Goal: Task Accomplishment & Management: Manage account settings

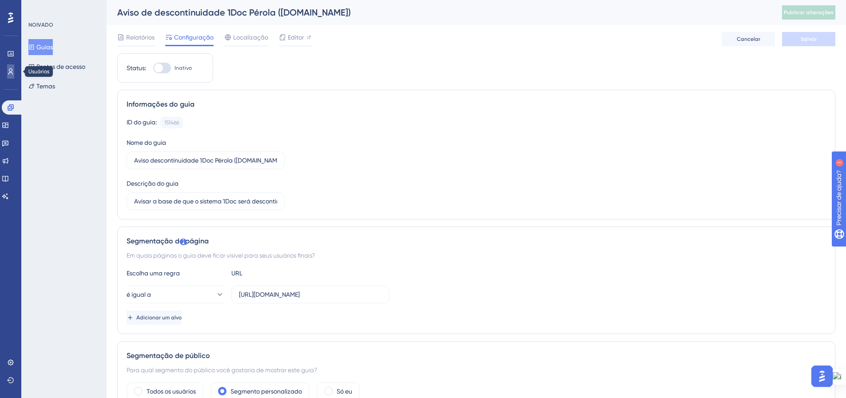
click at [12, 72] on icon at bounding box center [10, 71] width 7 height 7
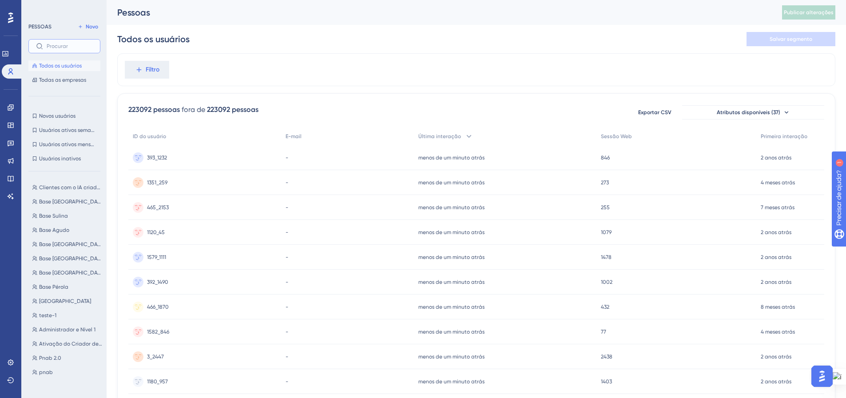
click at [58, 44] on input "text" at bounding box center [70, 46] width 46 height 6
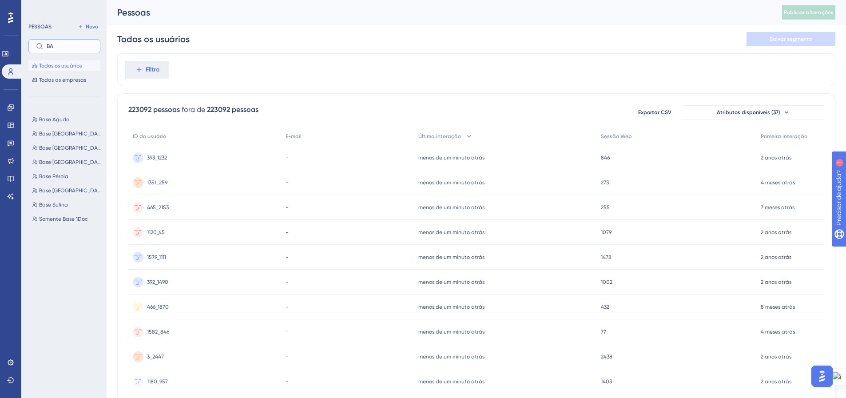
type input "B"
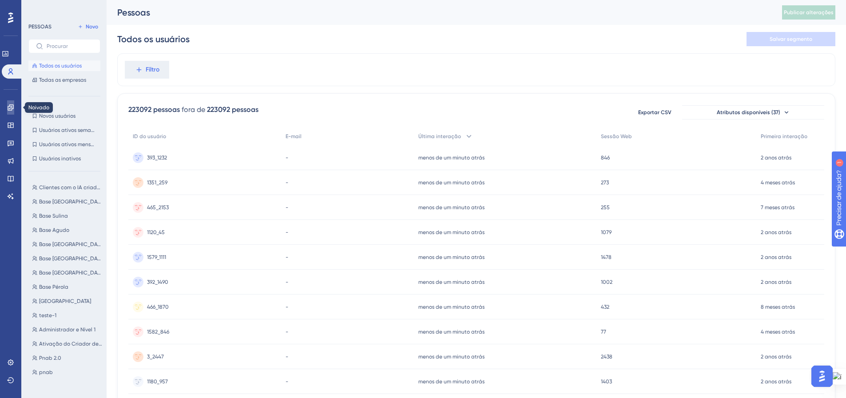
drag, startPoint x: 13, startPoint y: 106, endPoint x: 102, endPoint y: 162, distance: 104.8
click at [13, 106] on icon at bounding box center [11, 107] width 6 height 6
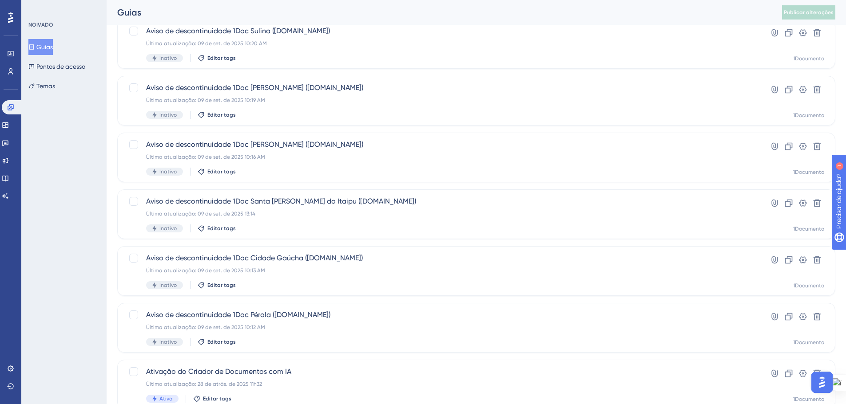
scroll to position [285, 0]
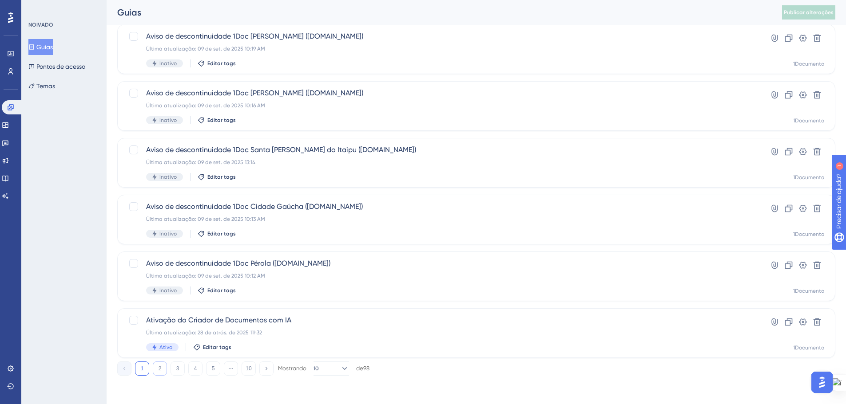
click at [162, 368] on button "2" at bounding box center [160, 369] width 14 height 14
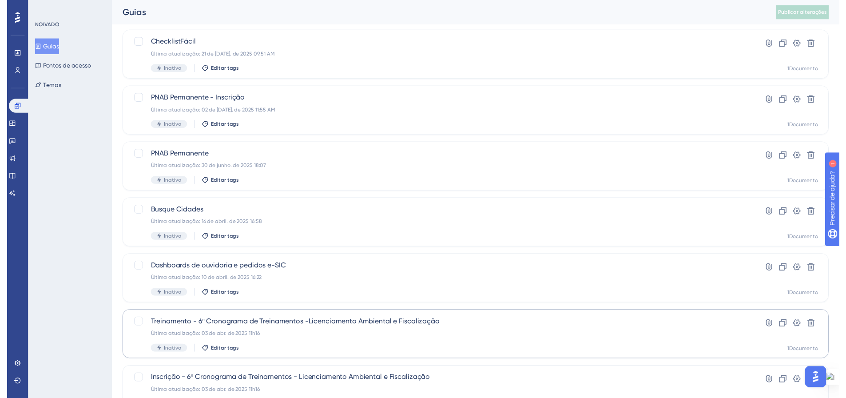
scroll to position [0, 0]
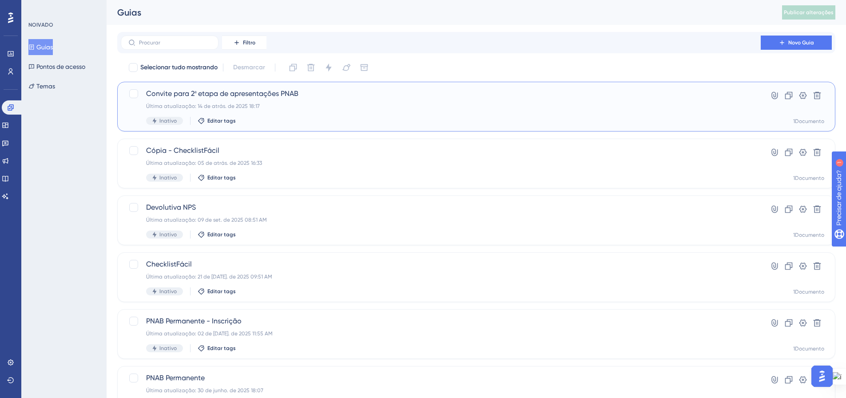
click at [272, 101] on div "Convite para 2ª etapa de apresentações PNAB Última atualização: 14 de atrás. de…" at bounding box center [440, 106] width 589 height 36
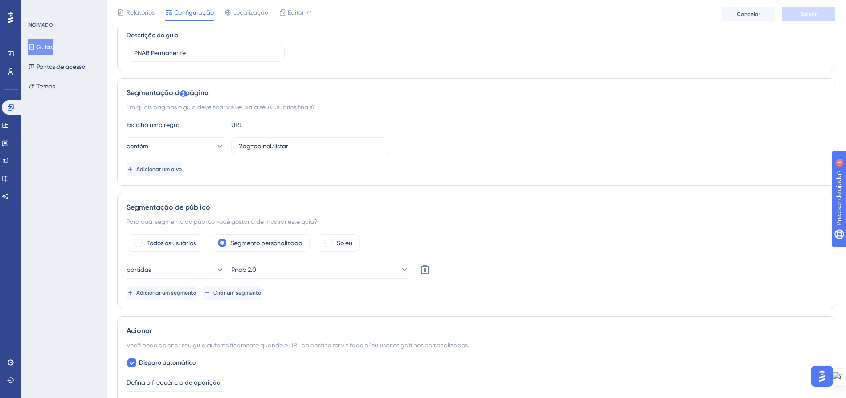
scroll to position [133, 0]
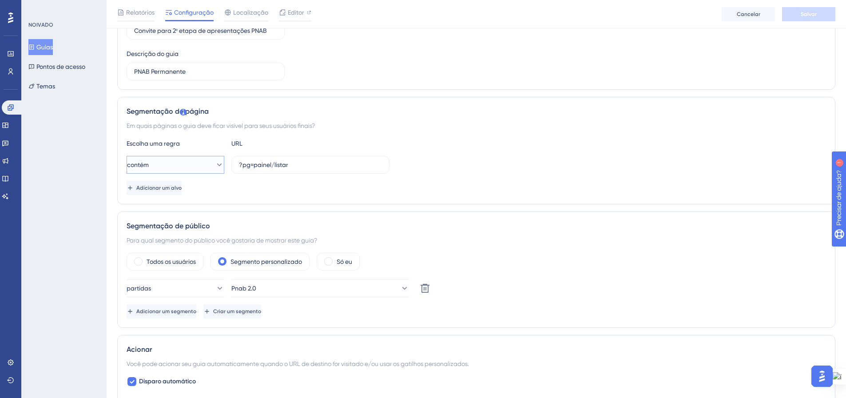
click at [215, 162] on icon at bounding box center [219, 164] width 9 height 9
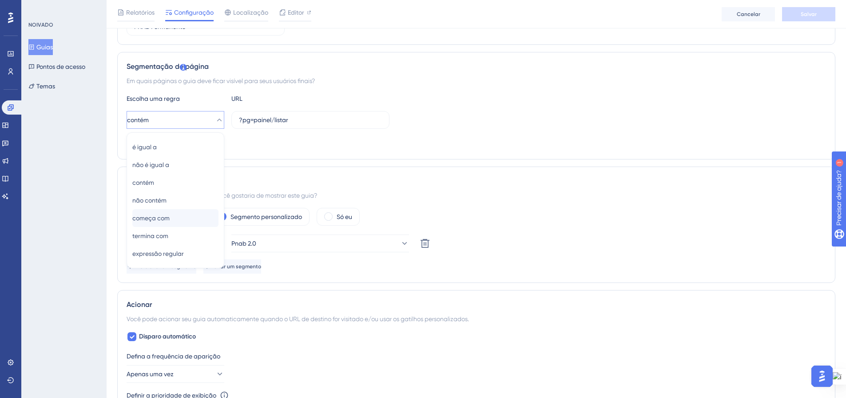
scroll to position [222, 0]
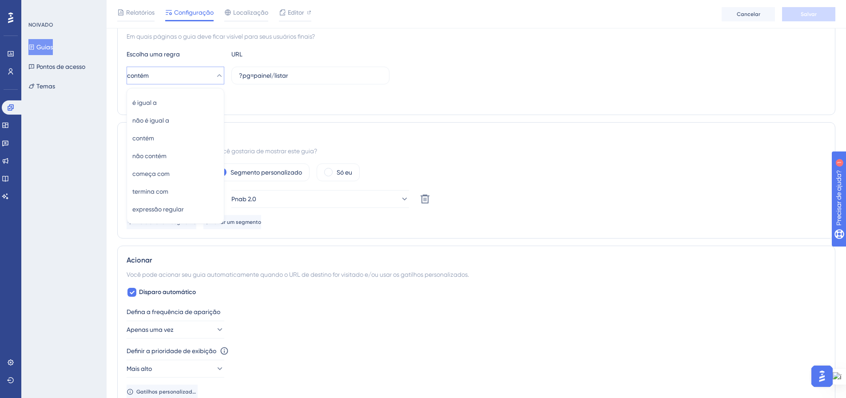
click at [487, 88] on div "Escolha uma regra URL contém é igual a é igual a não é igual a não é igual a co…" at bounding box center [476, 77] width 699 height 57
click at [215, 198] on icon at bounding box center [219, 198] width 9 height 9
click at [217, 198] on icon at bounding box center [219, 199] width 5 height 3
click at [400, 201] on icon at bounding box center [404, 198] width 9 height 9
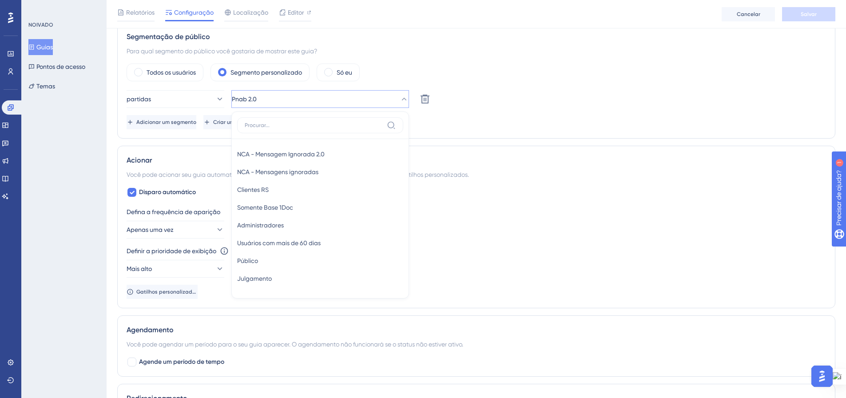
scroll to position [238, 0]
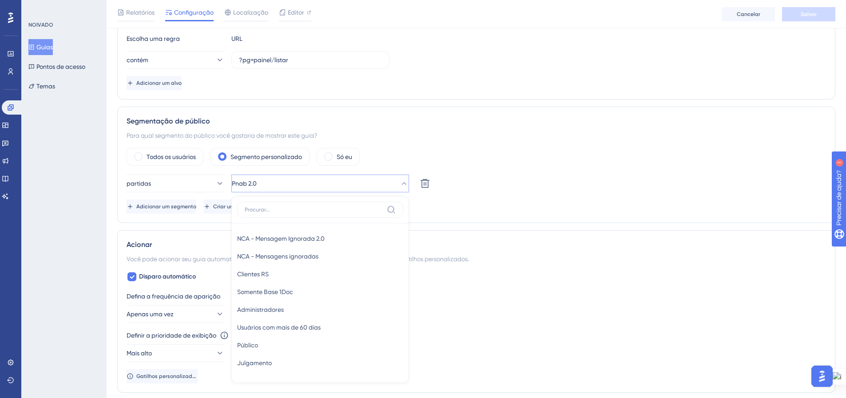
click at [620, 148] on div "Todos os usuários Segmento personalizado Só eu" at bounding box center [476, 157] width 699 height 18
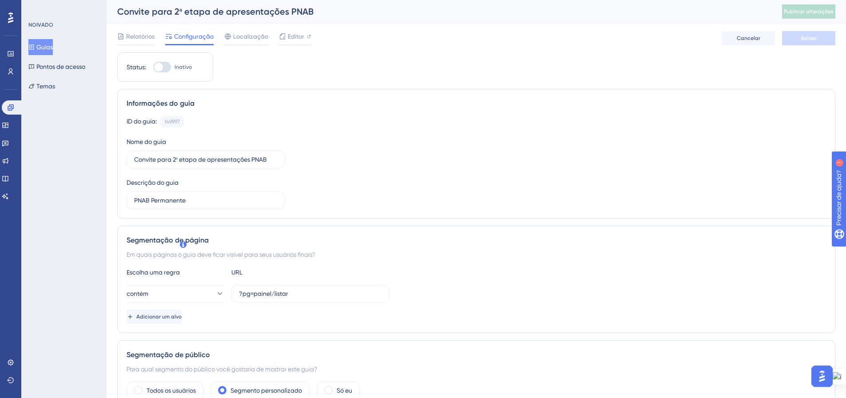
scroll to position [0, 0]
click at [48, 45] on font "Guias" at bounding box center [44, 47] width 16 height 7
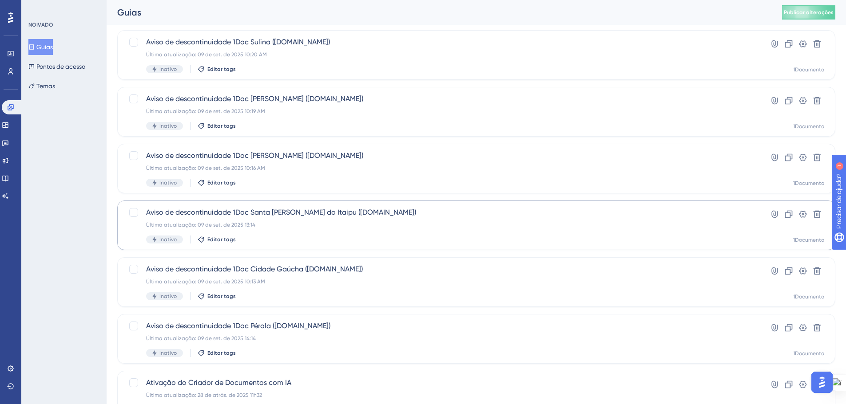
scroll to position [266, 0]
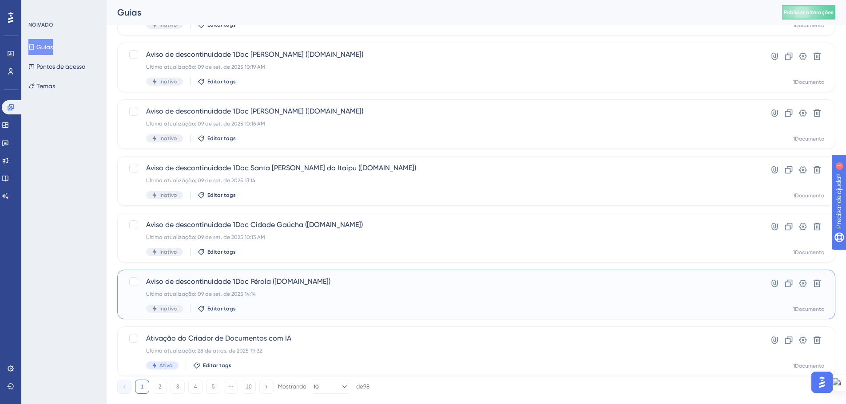
click at [547, 274] on div "Aviso de descontinuidade 1Doc Pérola (Gov.br) Última atualização: 09 de set. de…" at bounding box center [476, 295] width 718 height 50
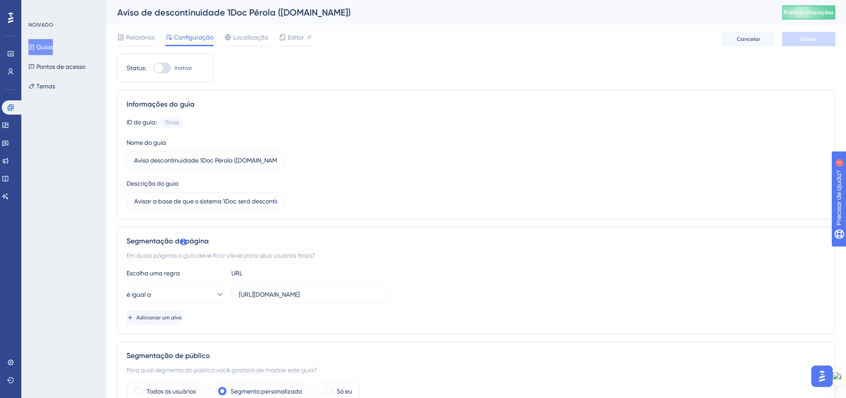
click at [820, 3] on div "Aviso de descontinuidade 1Doc Pérola (Gov.br) Publicar alterações" at bounding box center [476, 12] width 739 height 25
click at [822, 8] on button "Publicar alterações" at bounding box center [808, 12] width 53 height 14
click at [308, 36] on icon at bounding box center [309, 37] width 4 height 4
click at [170, 69] on div at bounding box center [162, 68] width 18 height 11
click at [153, 68] on input "Inativo" at bounding box center [153, 68] width 0 height 0
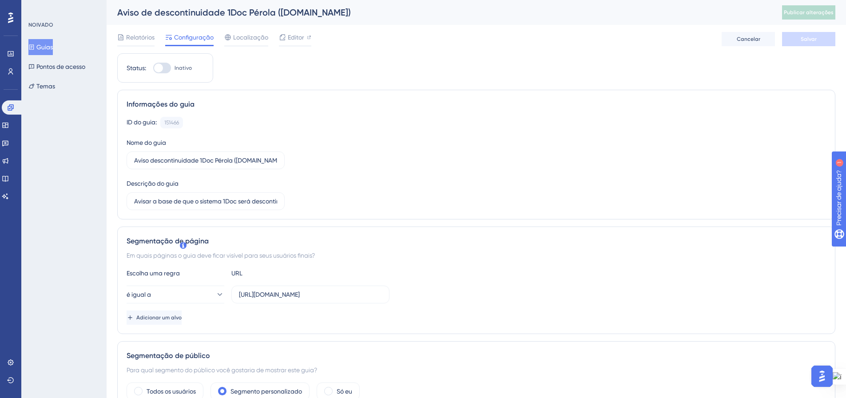
checkbox input "true"
click at [813, 38] on font "Salvar" at bounding box center [808, 39] width 16 height 6
click at [48, 51] on font "Guias" at bounding box center [44, 47] width 16 height 11
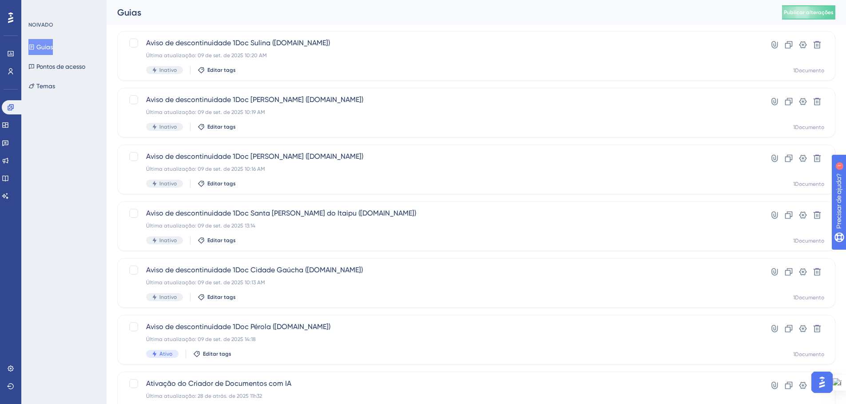
scroll to position [222, 0]
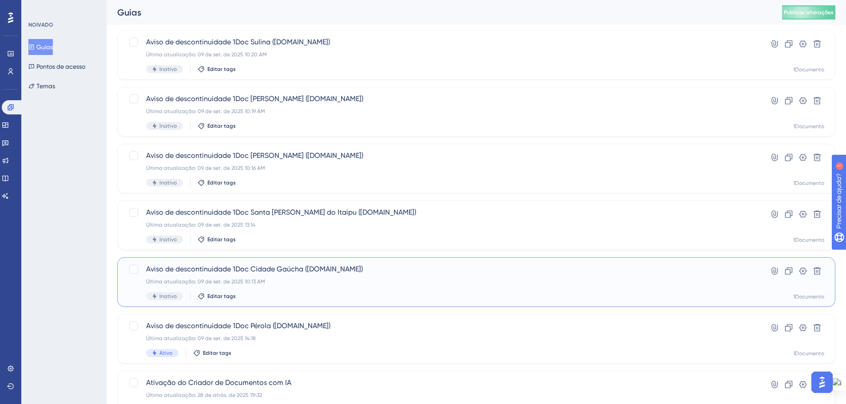
click at [292, 283] on div "Última atualização: 09 de set. de 2025 10:13 AM" at bounding box center [440, 281] width 589 height 7
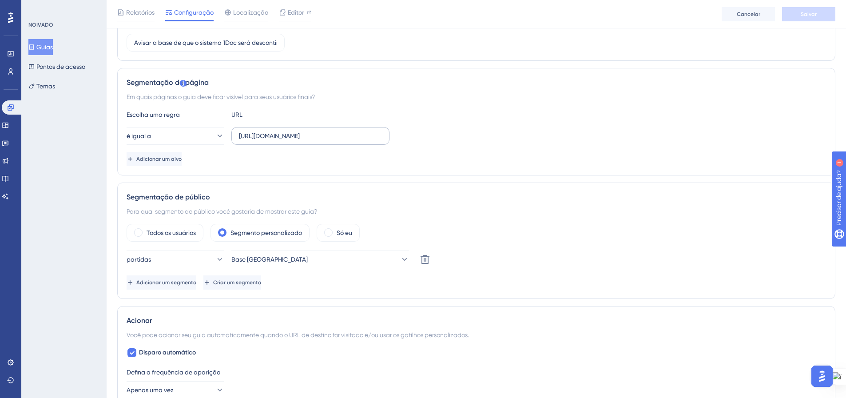
scroll to position [178, 0]
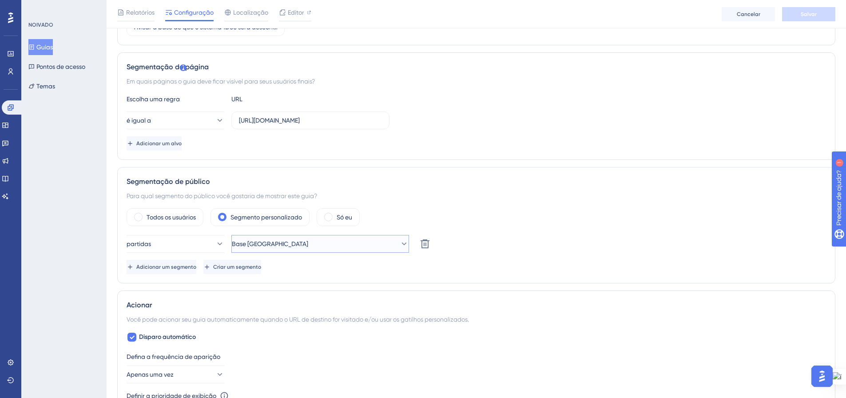
click at [403, 243] on button "Base Cidade Gaúcha" at bounding box center [320, 244] width 178 height 18
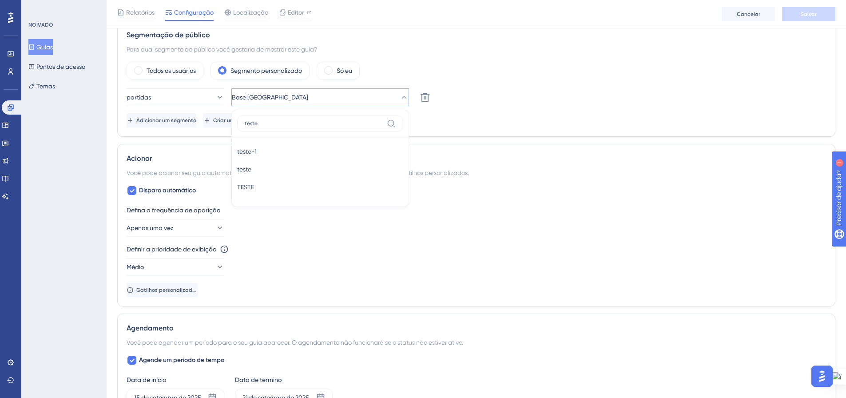
type input "teste"
click at [266, 191] on div "TESTE TESTE" at bounding box center [320, 187] width 166 height 18
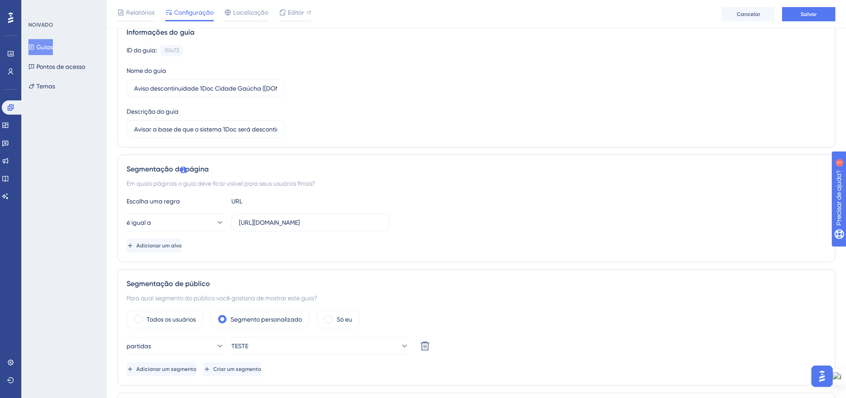
scroll to position [58, 0]
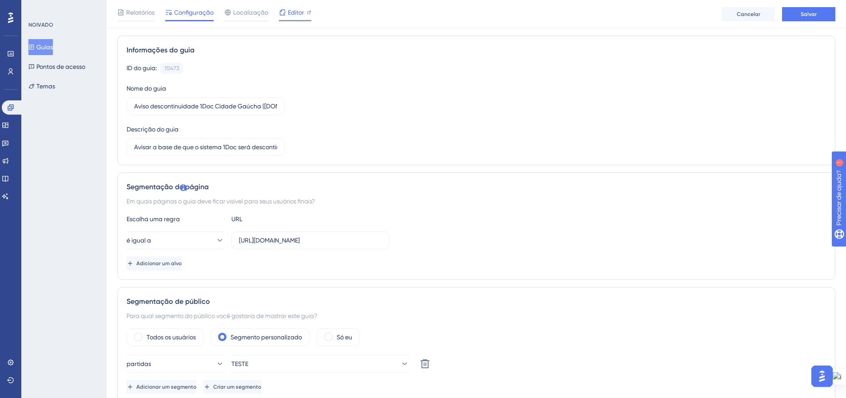
click at [307, 15] on div at bounding box center [309, 12] width 4 height 11
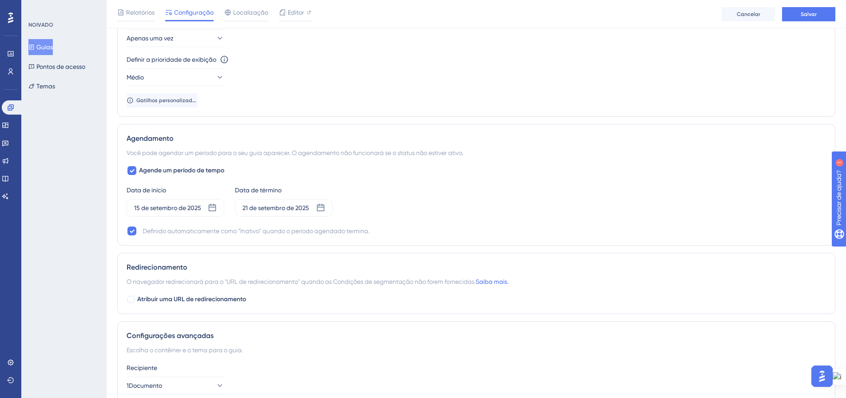
scroll to position [533, 0]
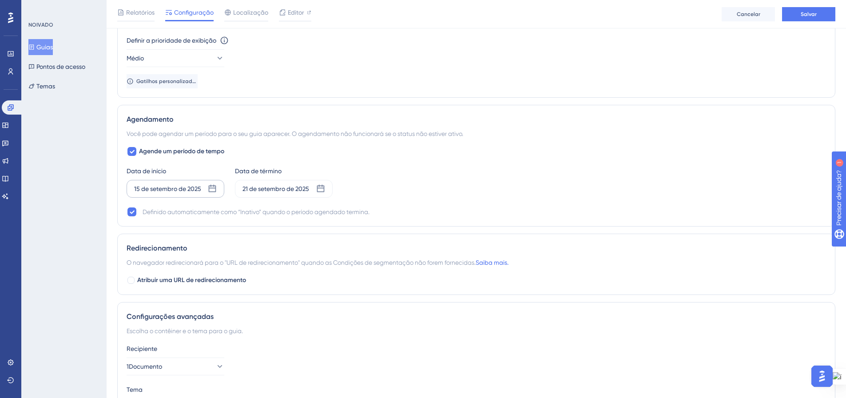
click at [211, 191] on icon at bounding box center [212, 188] width 9 height 9
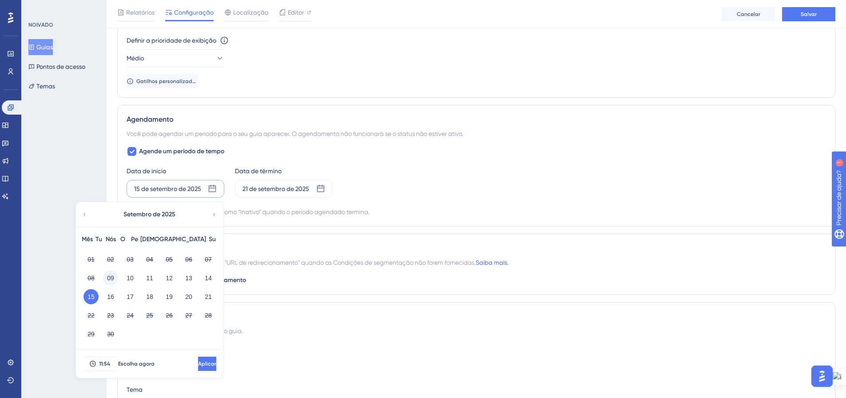
click at [112, 276] on font "09" at bounding box center [110, 277] width 7 height 7
click at [138, 364] on font "Escolha agora" at bounding box center [136, 363] width 36 height 6
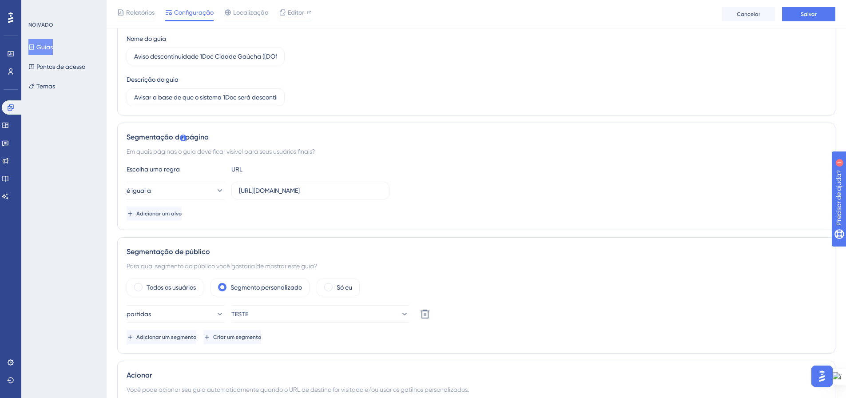
scroll to position [0, 0]
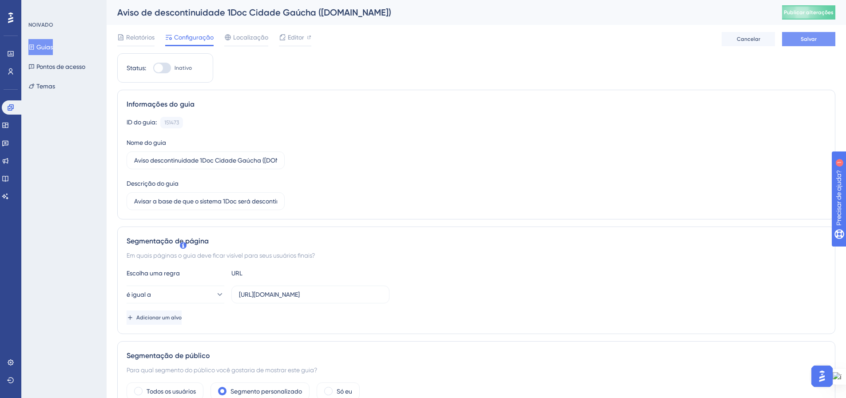
click at [800, 42] on span "Salvar" at bounding box center [808, 39] width 16 height 7
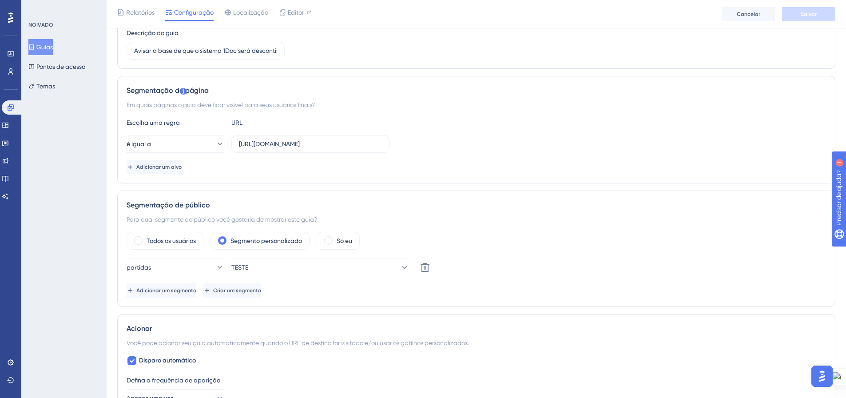
scroll to position [152, 0]
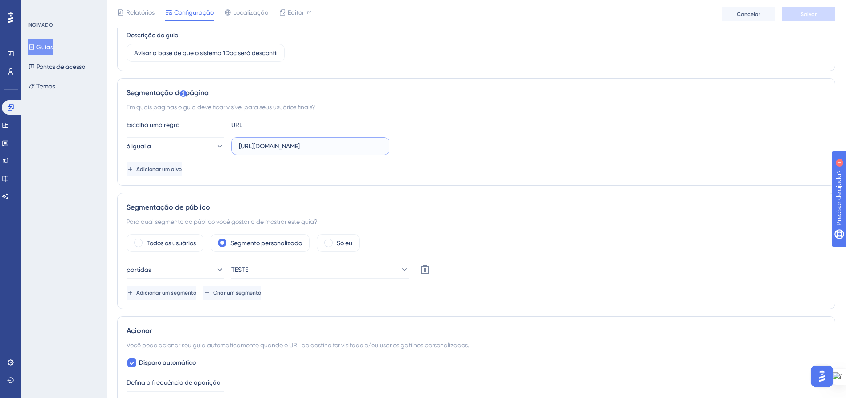
click at [262, 144] on input "https://cidadegaucha.com.br/?pg=painel/listar" at bounding box center [310, 146] width 143 height 10
drag, startPoint x: 237, startPoint y: 147, endPoint x: 352, endPoint y: 147, distance: 114.5
click at [352, 147] on label "https://cidadegaucha.com.br/?pg=painel/listar" at bounding box center [310, 146] width 158 height 18
click at [352, 147] on input "https://cidadegaucha.com.br/?pg=painel/listar" at bounding box center [310, 146] width 143 height 10
drag, startPoint x: 239, startPoint y: 146, endPoint x: 379, endPoint y: 147, distance: 139.4
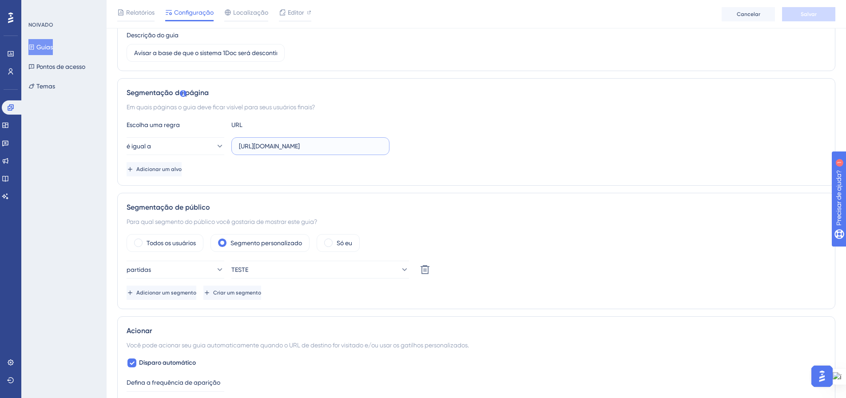
click at [379, 147] on input "https://cidadegaucha.com.br/?pg=painel/listar" at bounding box center [310, 146] width 143 height 10
type input "h"
click at [316, 147] on input "text" at bounding box center [310, 146] width 143 height 10
type input "?pg=painel/listar"
click at [215, 147] on icon at bounding box center [219, 146] width 9 height 9
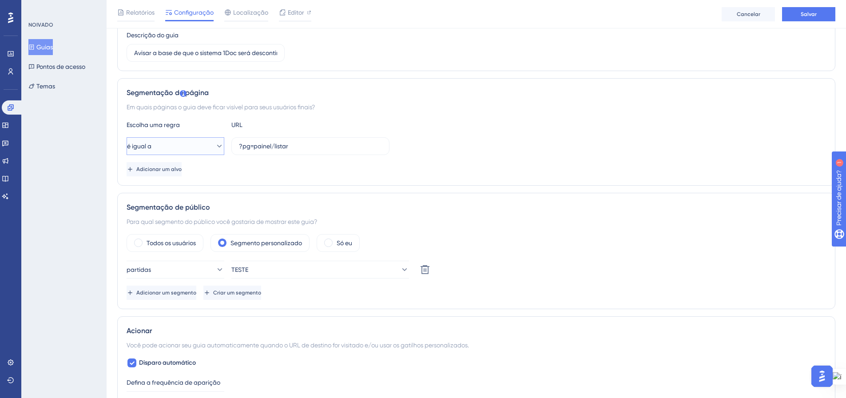
scroll to position [178, 0]
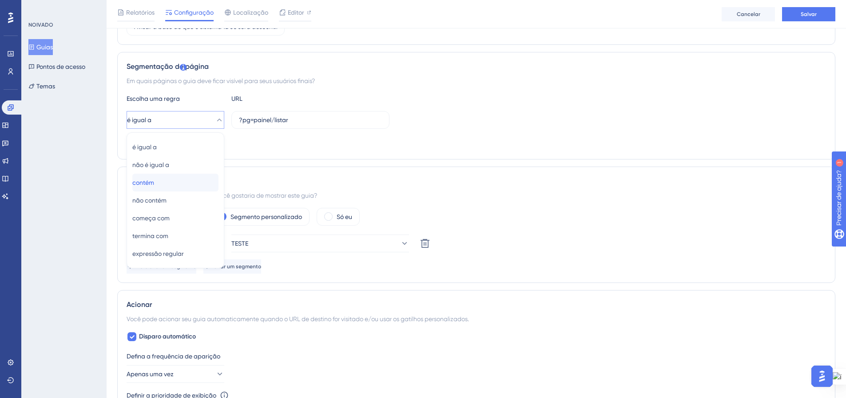
click at [190, 182] on div "contém contém" at bounding box center [175, 183] width 86 height 18
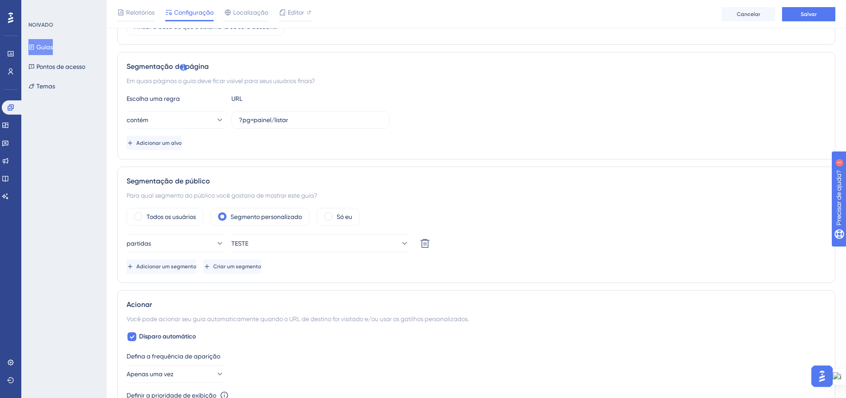
click at [448, 142] on div "Adicionar um alvo" at bounding box center [476, 143] width 699 height 14
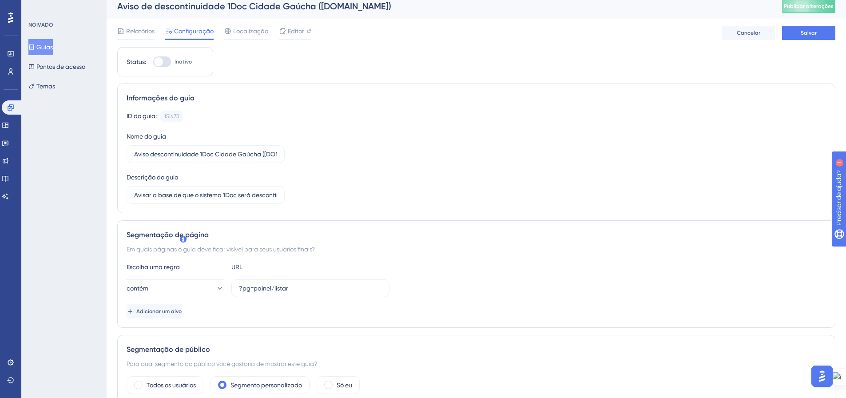
scroll to position [0, 0]
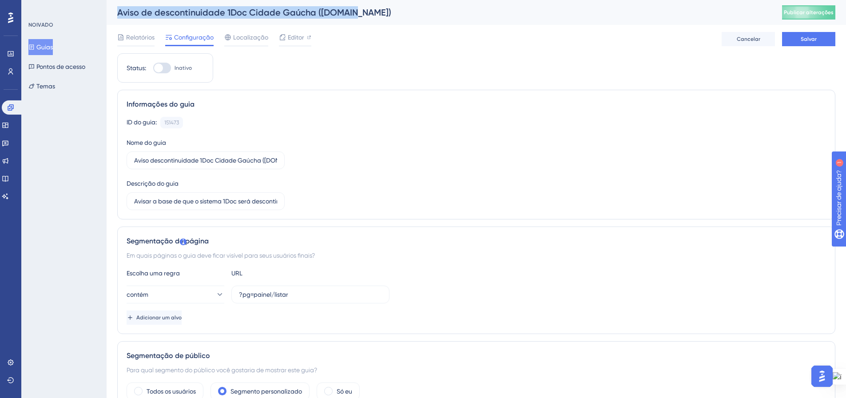
drag, startPoint x: 354, startPoint y: 13, endPoint x: 119, endPoint y: 20, distance: 235.4
click at [119, 20] on div "Aviso de descontinuidade 1Doc Cidade Gaúcha (Gov.br) Publicar alterações" at bounding box center [476, 12] width 739 height 25
copy font "Aviso de descontinuidade 1Doc Cidade Gaúcha (Gov.br)"
click at [584, 16] on div "Aviso de descontinuidade 1Doc Cidade Gaúcha (Gov.br)" at bounding box center [438, 12] width 642 height 12
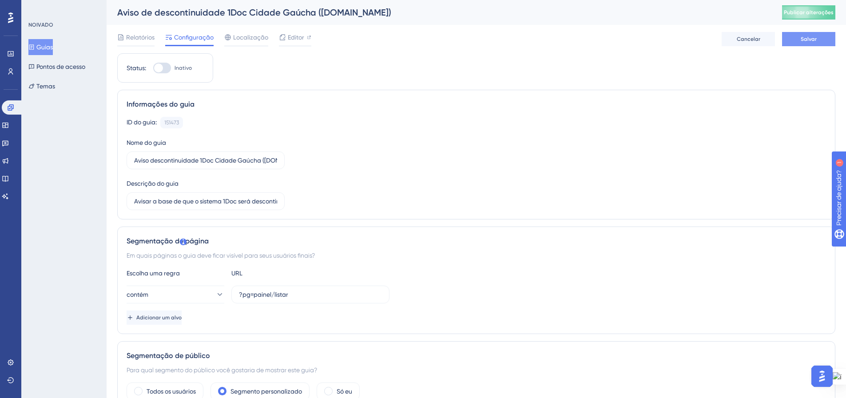
click at [804, 42] on span "Salvar" at bounding box center [808, 39] width 16 height 7
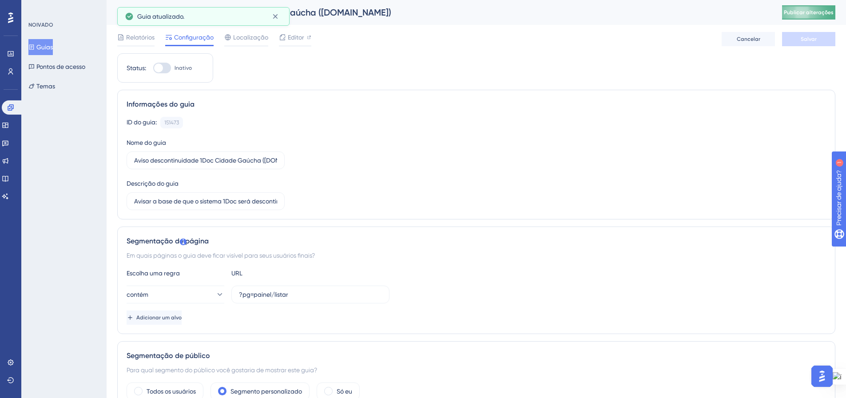
click at [831, 11] on font "Publicar alterações" at bounding box center [809, 12] width 50 height 6
click at [168, 66] on div at bounding box center [162, 68] width 18 height 11
click at [153, 68] on input "Inativo" at bounding box center [153, 68] width 0 height 0
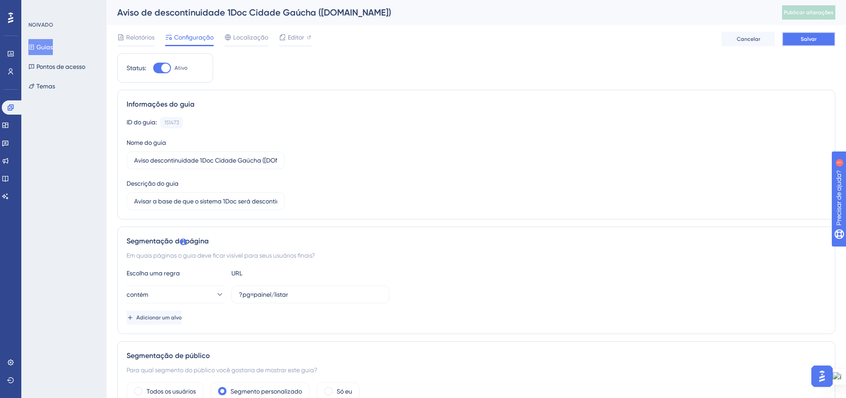
click at [808, 36] on font "Salvar" at bounding box center [808, 39] width 16 height 6
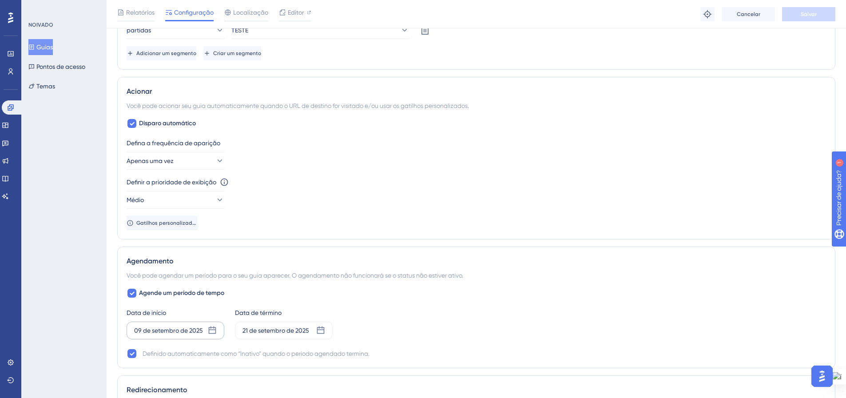
scroll to position [400, 0]
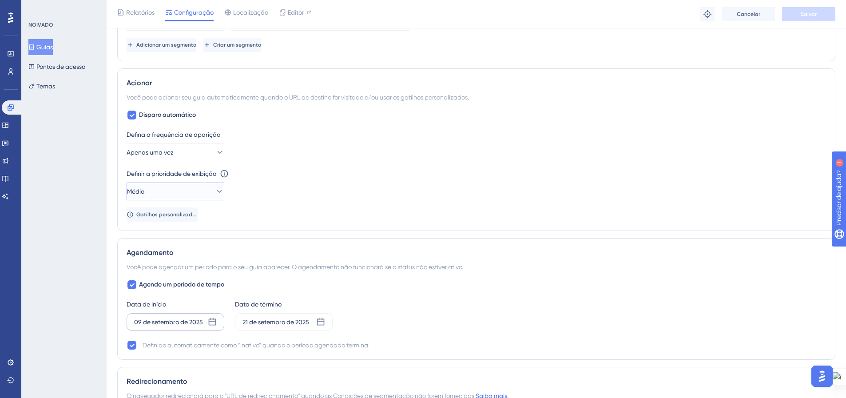
click at [217, 192] on icon at bounding box center [219, 191] width 5 height 3
click at [169, 274] on div "Mais alto Mais alto" at bounding box center [175, 272] width 86 height 18
click at [345, 203] on div "Defina a frequência de aparição Apenas uma vez Definir a prioridade de exibição…" at bounding box center [476, 175] width 699 height 92
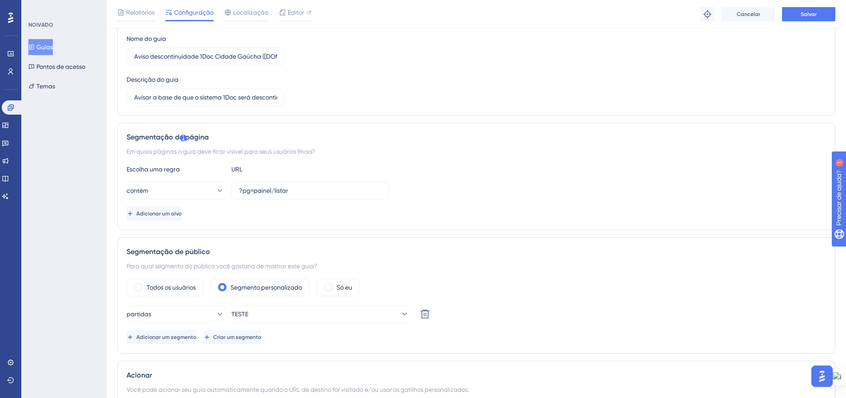
scroll to position [0, 0]
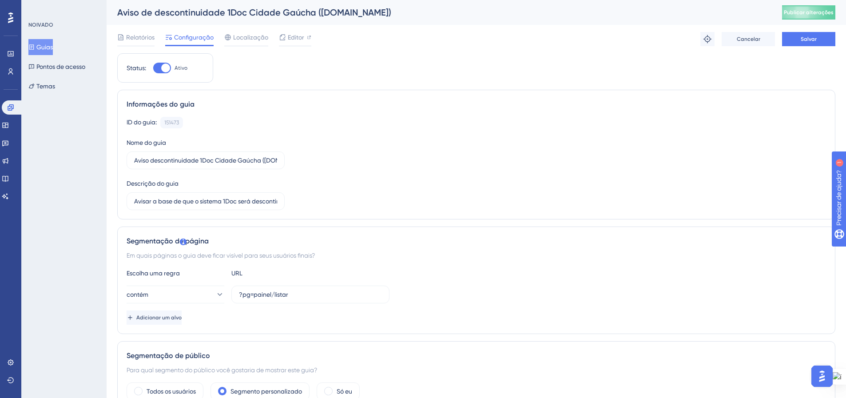
click at [159, 67] on div at bounding box center [162, 68] width 18 height 11
click at [153, 68] on input "Ativo" at bounding box center [153, 68] width 0 height 0
checkbox input "false"
click at [160, 68] on div at bounding box center [162, 68] width 18 height 11
click at [153, 68] on input "Ativo" at bounding box center [153, 68] width 0 height 0
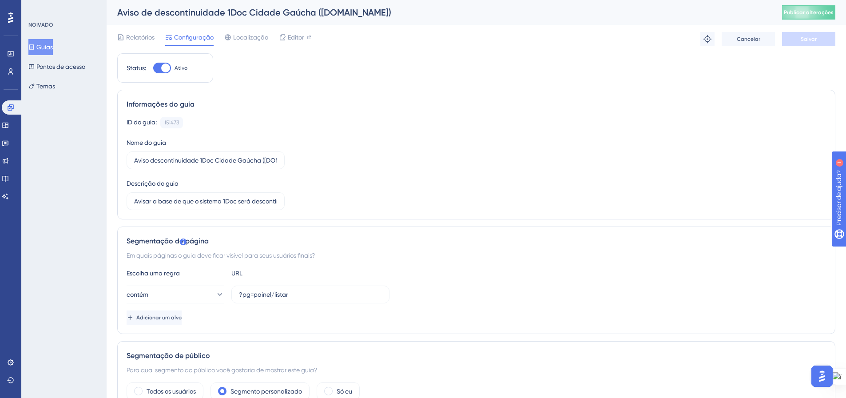
checkbox input "false"
click at [815, 38] on font "Salvar" at bounding box center [808, 39] width 16 height 6
click at [798, 14] on button "Publicar alterações" at bounding box center [808, 12] width 53 height 14
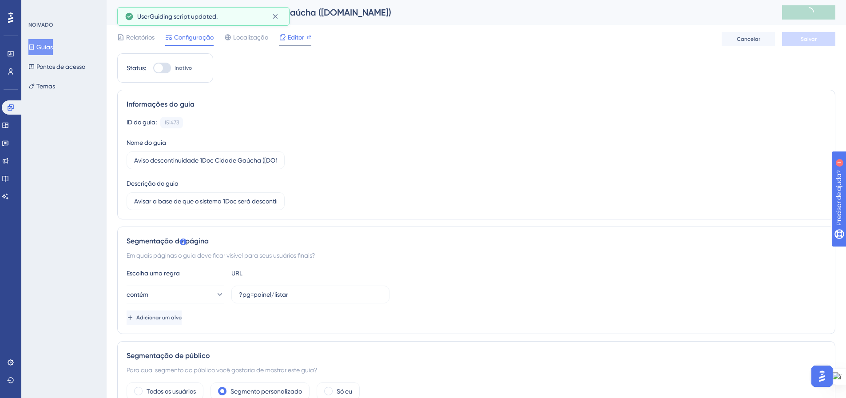
click at [303, 40] on font "Editor" at bounding box center [296, 37] width 16 height 7
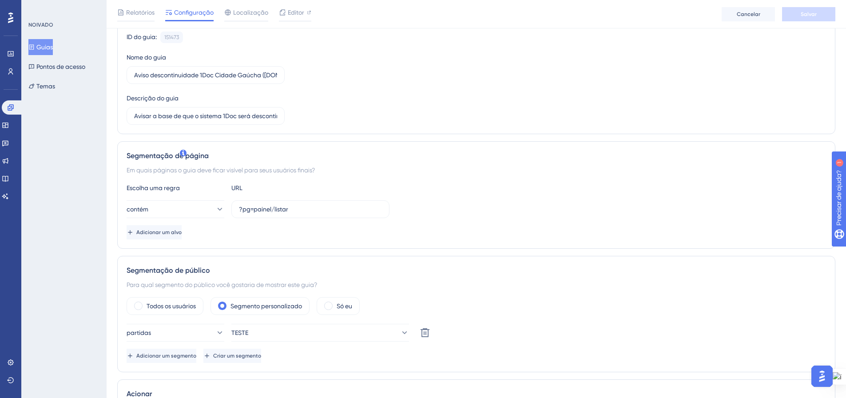
scroll to position [133, 0]
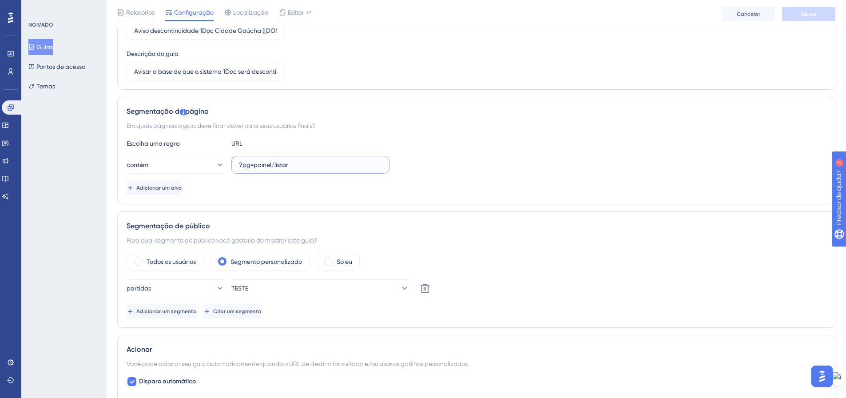
drag, startPoint x: 306, startPoint y: 162, endPoint x: 234, endPoint y: 165, distance: 72.4
click at [234, 165] on label "?pg=painel/listar" at bounding box center [310, 165] width 158 height 18
paste input "text"
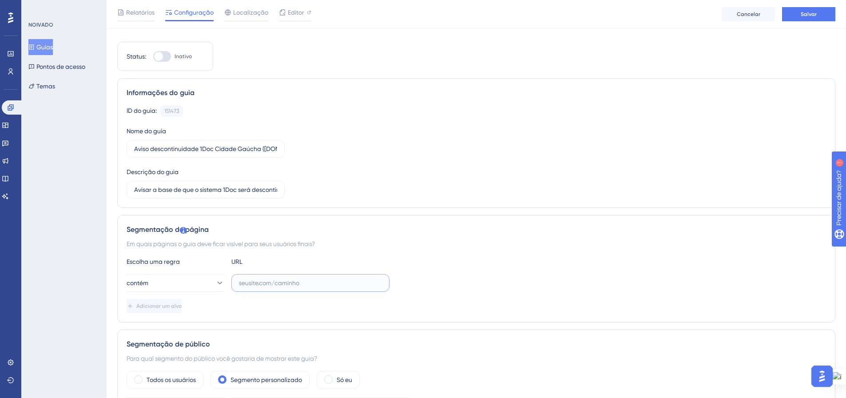
scroll to position [0, 0]
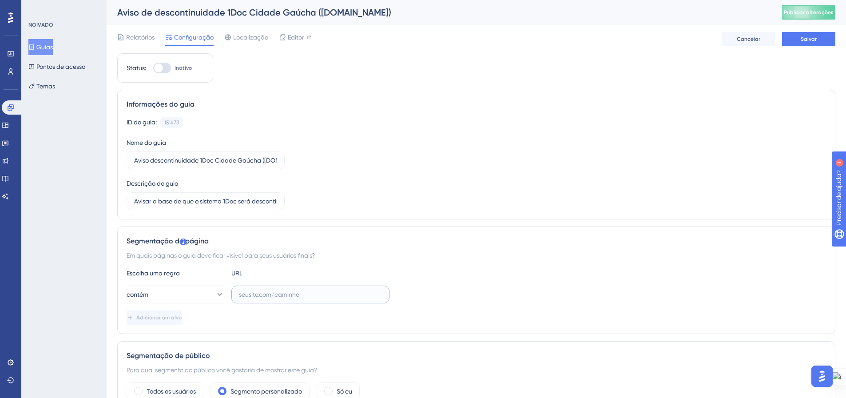
click at [257, 293] on input "text" at bounding box center [310, 294] width 143 height 10
paste input "https://1doc.1doc.com.br/?pg=painel/listar"
drag, startPoint x: 262, startPoint y: 294, endPoint x: 289, endPoint y: 295, distance: 26.6
click at [289, 295] on input "https://1doc.1doc.com.br/?pg=painel/listar" at bounding box center [310, 294] width 143 height 10
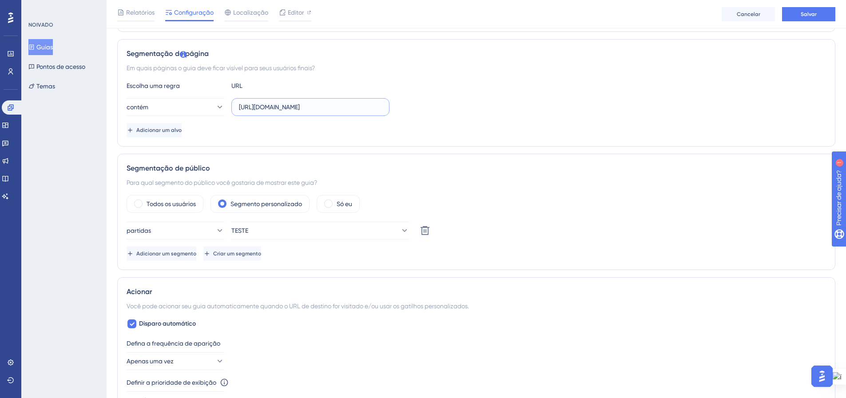
scroll to position [225, 0]
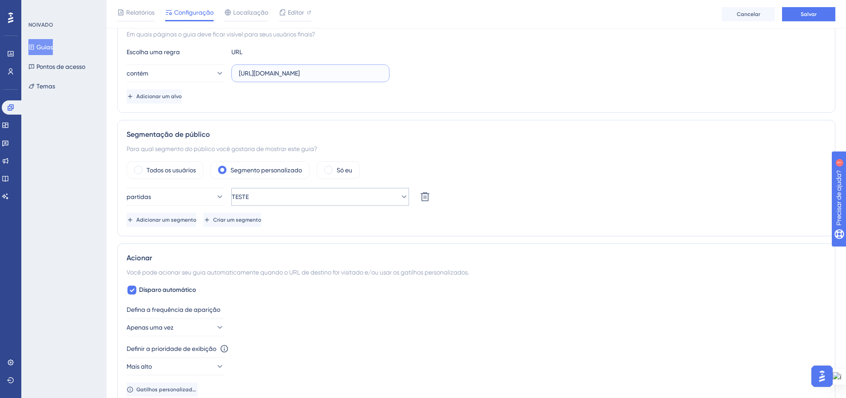
type input "https://cidadegaucha.com.br/?pg=painel/listar"
click at [400, 198] on icon at bounding box center [404, 196] width 9 height 9
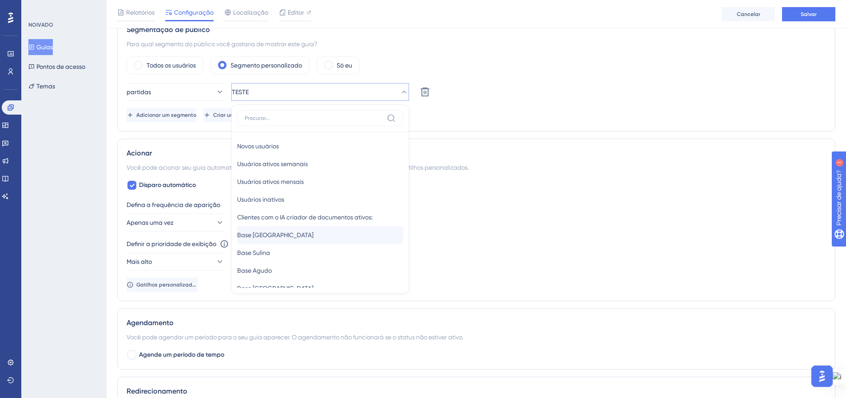
scroll to position [89, 0]
click at [325, 228] on div "Base Cidade Gaúcha Base Cidade Gaúcha" at bounding box center [320, 235] width 166 height 18
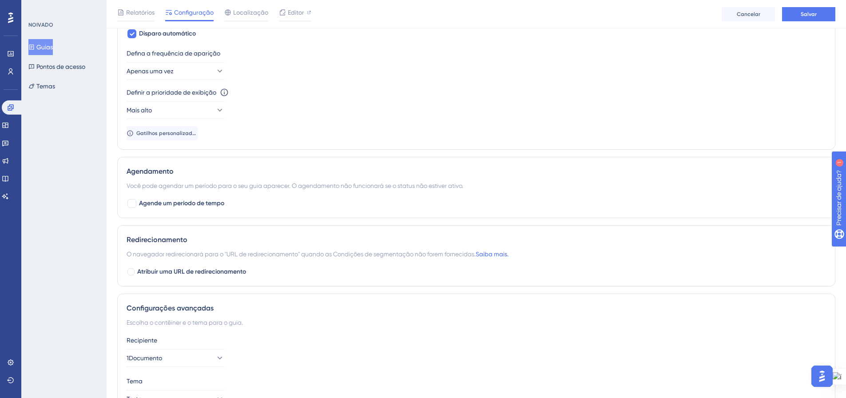
scroll to position [488, 0]
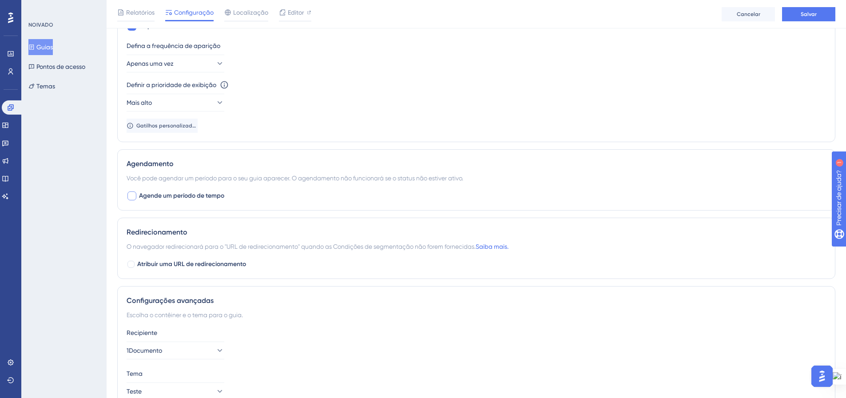
click at [131, 196] on div at bounding box center [131, 195] width 9 height 9
checkbox input "true"
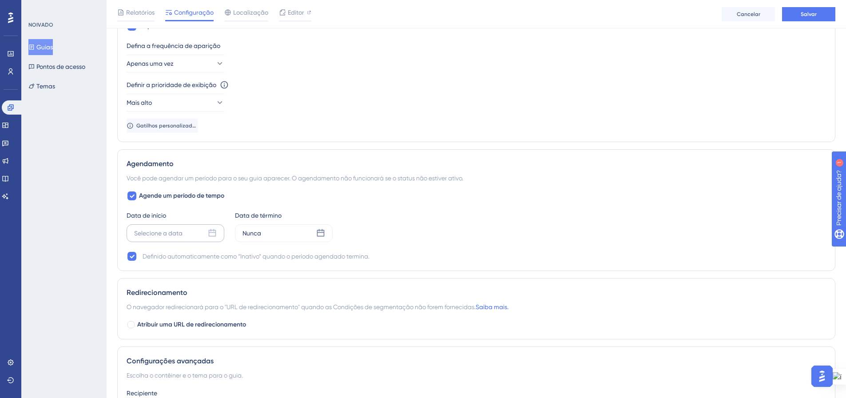
click at [214, 234] on icon at bounding box center [212, 233] width 9 height 9
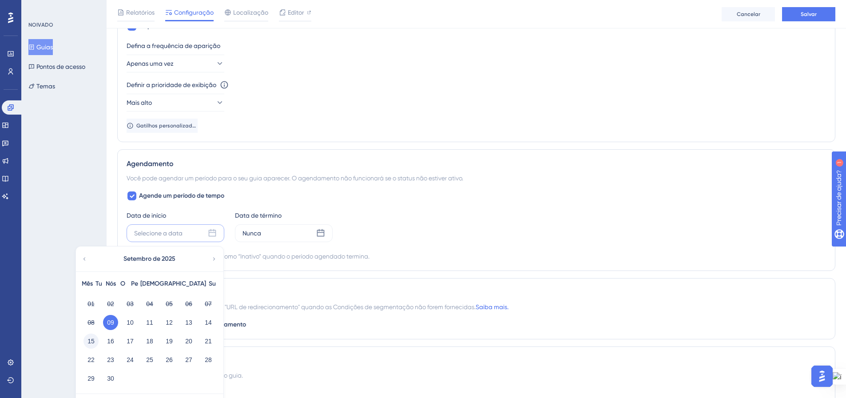
click at [90, 341] on font "15" at bounding box center [90, 340] width 7 height 7
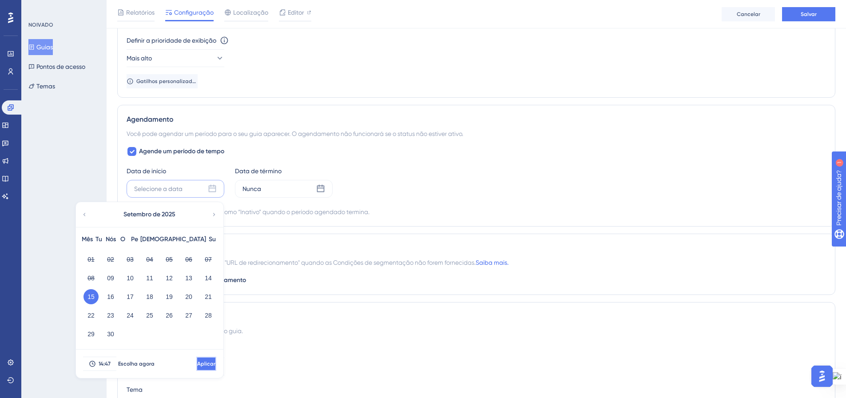
click at [197, 363] on font "Aplicar" at bounding box center [206, 363] width 18 height 6
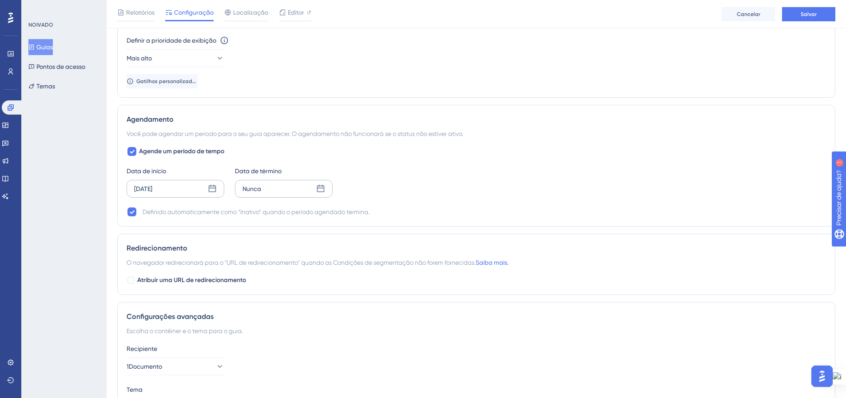
click at [320, 189] on icon at bounding box center [320, 188] width 9 height 9
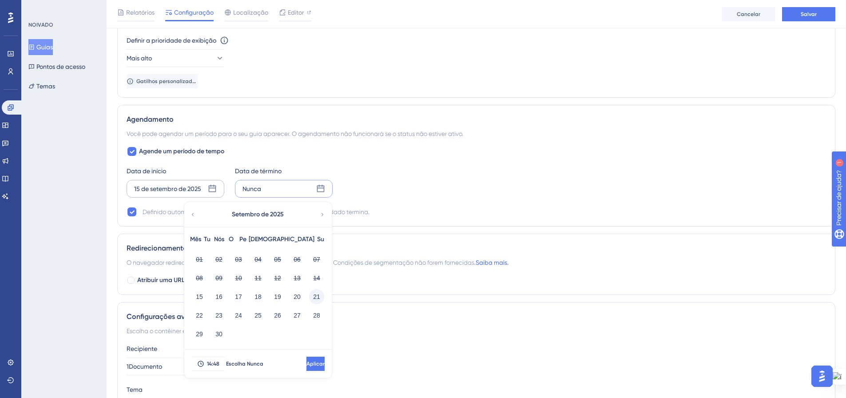
click at [317, 299] on font "21" at bounding box center [316, 296] width 7 height 7
click at [306, 366] on font "Aplicar" at bounding box center [315, 363] width 18 height 6
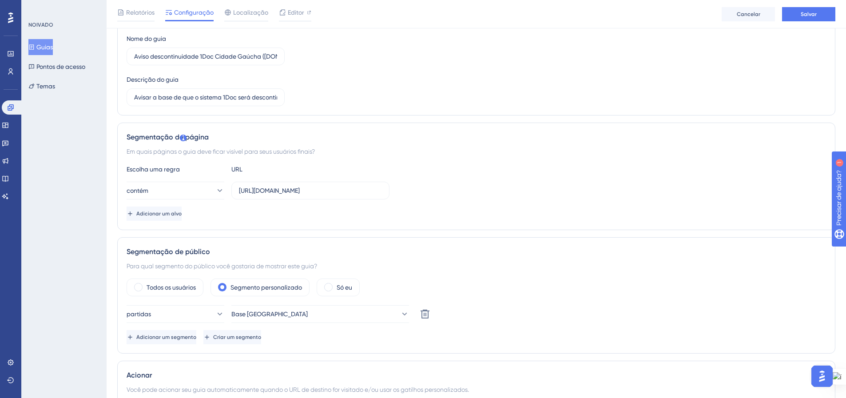
scroll to position [0, 0]
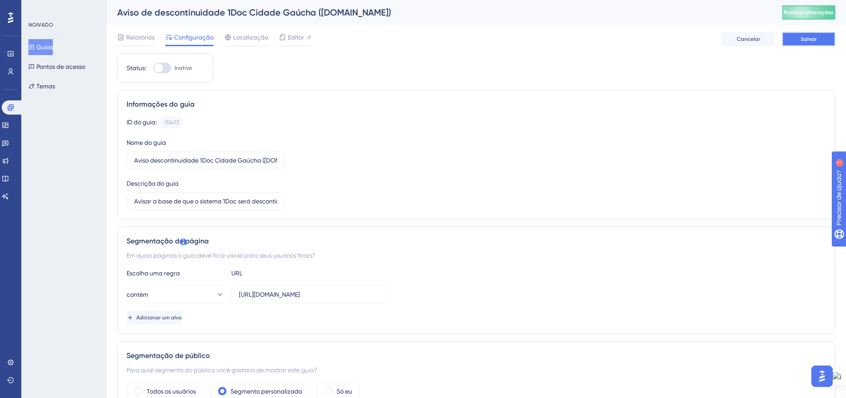
click at [800, 40] on font "Salvar" at bounding box center [808, 39] width 16 height 6
click at [813, 9] on font "Publicar alterações" at bounding box center [809, 12] width 50 height 6
click at [166, 65] on div at bounding box center [162, 68] width 18 height 11
click at [153, 68] on input "Inativo" at bounding box center [153, 68] width 0 height 0
checkbox input "true"
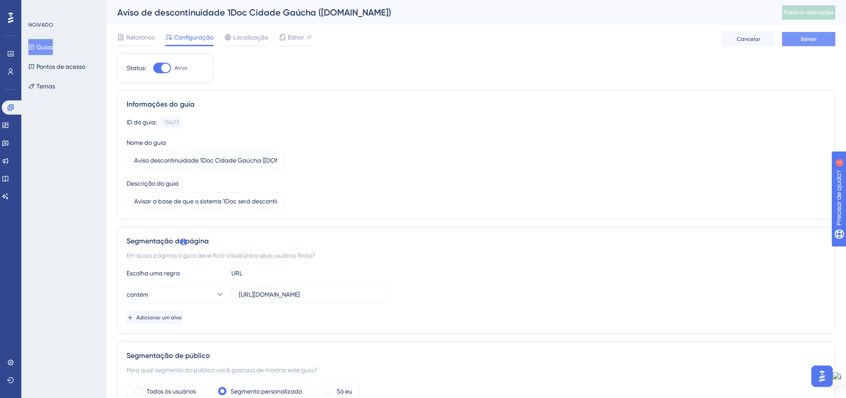
click at [818, 38] on button "Salvar" at bounding box center [808, 39] width 53 height 14
click at [808, 15] on font "Publicar alterações" at bounding box center [809, 12] width 50 height 6
click at [51, 46] on font "Guias" at bounding box center [44, 47] width 16 height 7
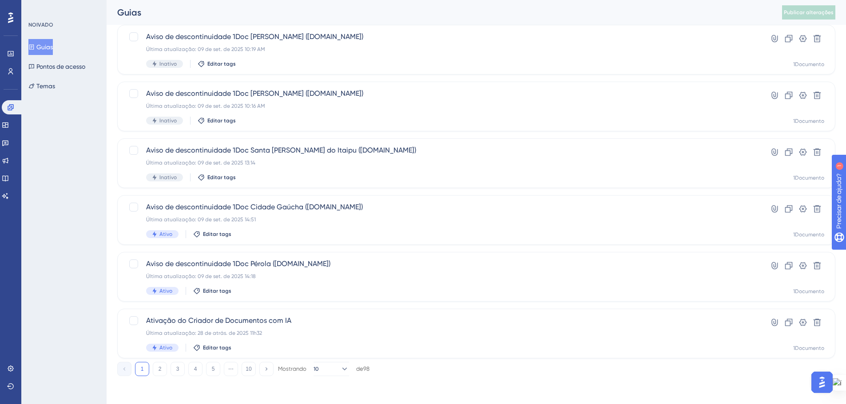
scroll to position [285, 0]
click at [389, 159] on div "Última atualização: 09 de set. de 2025 13:14" at bounding box center [440, 162] width 589 height 7
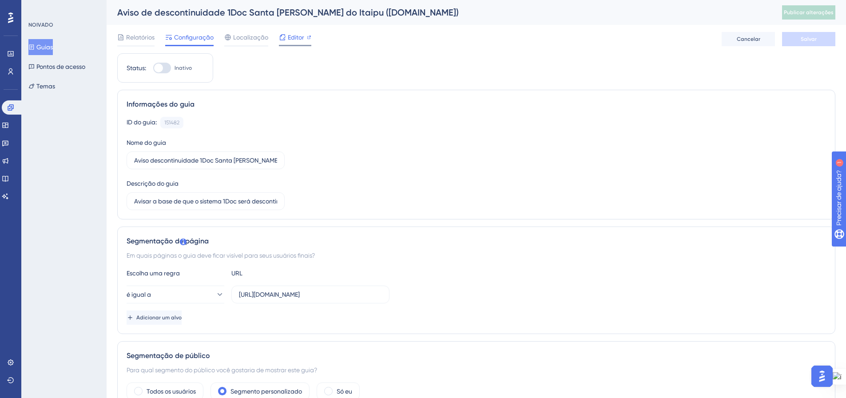
click at [307, 37] on icon at bounding box center [309, 37] width 4 height 4
click at [168, 68] on div at bounding box center [162, 68] width 18 height 11
click at [153, 68] on input "Inativo" at bounding box center [153, 68] width 0 height 0
checkbox input "true"
click at [800, 39] on button "Salvar" at bounding box center [808, 39] width 53 height 14
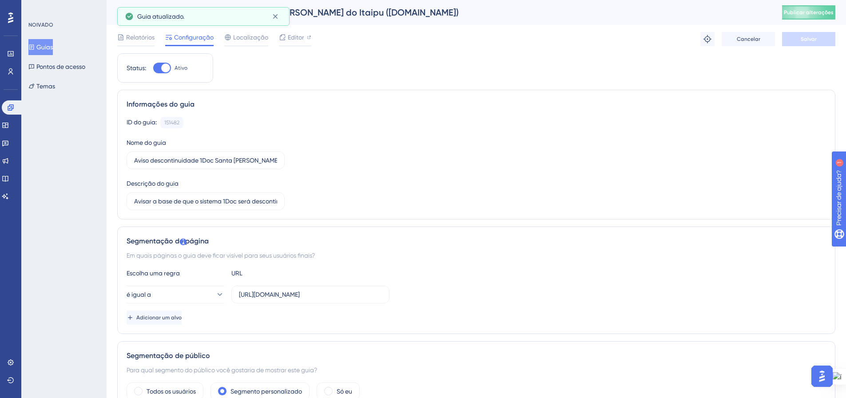
click at [806, 12] on font "Publicar alterações" at bounding box center [809, 12] width 50 height 6
click at [47, 49] on font "Guias" at bounding box center [44, 47] width 16 height 7
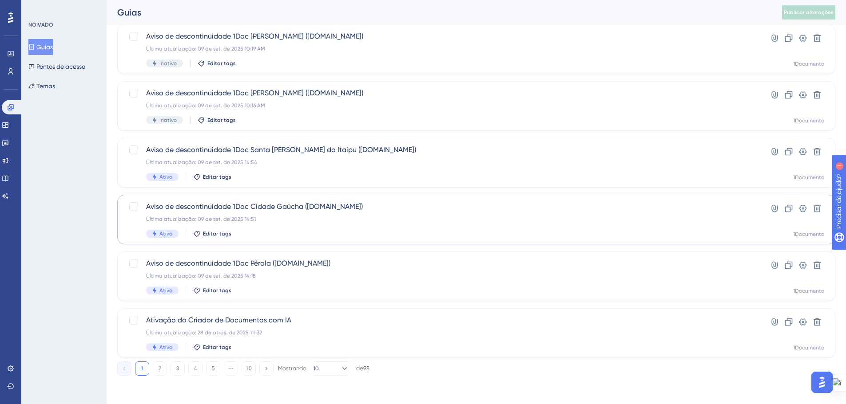
scroll to position [196, 0]
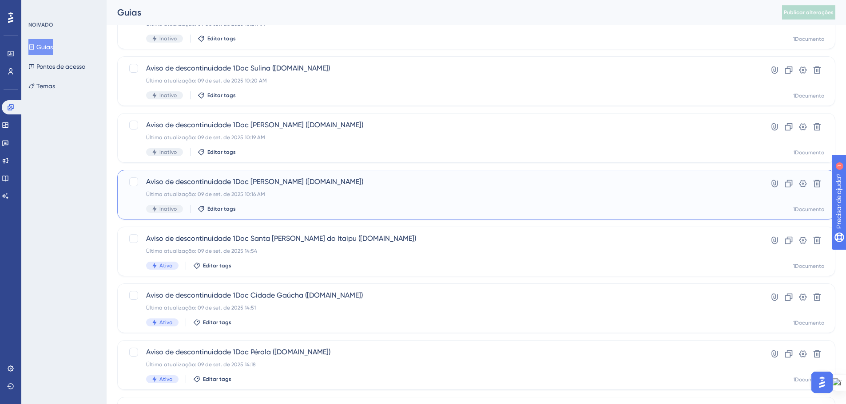
click at [699, 190] on div "Aviso de descontinuidade 1Doc Altônia (Gov.br) Última atualização: 09 de set. d…" at bounding box center [440, 195] width 589 height 36
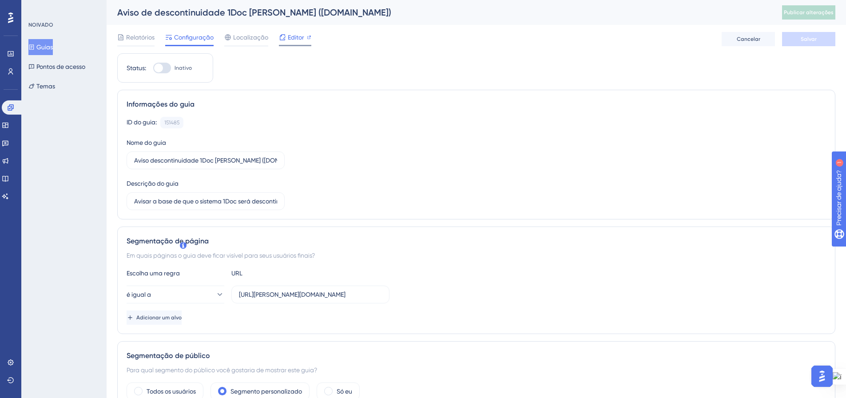
click at [307, 40] on div at bounding box center [309, 37] width 4 height 11
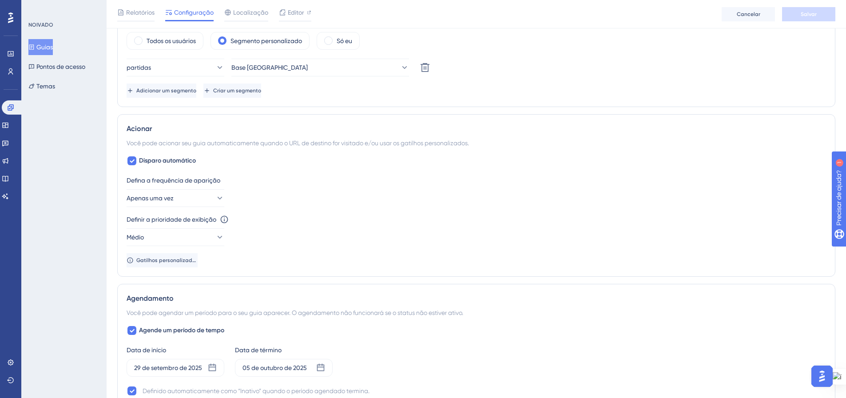
scroll to position [355, 0]
click at [215, 235] on icon at bounding box center [219, 235] width 9 height 9
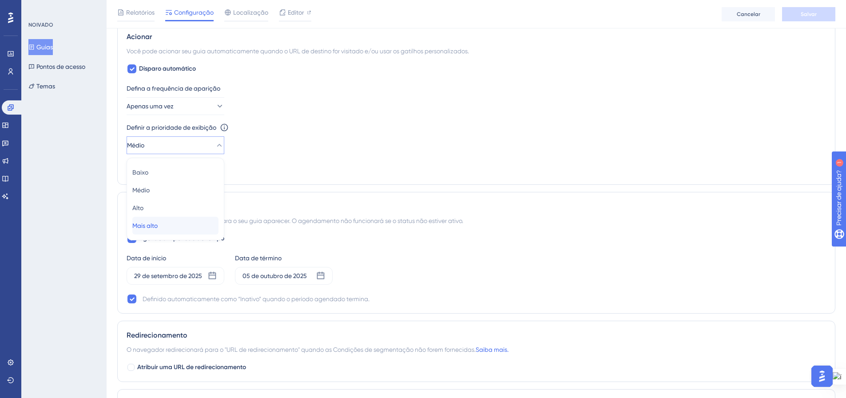
click at [179, 229] on div "Mais alto Mais alto" at bounding box center [175, 226] width 86 height 18
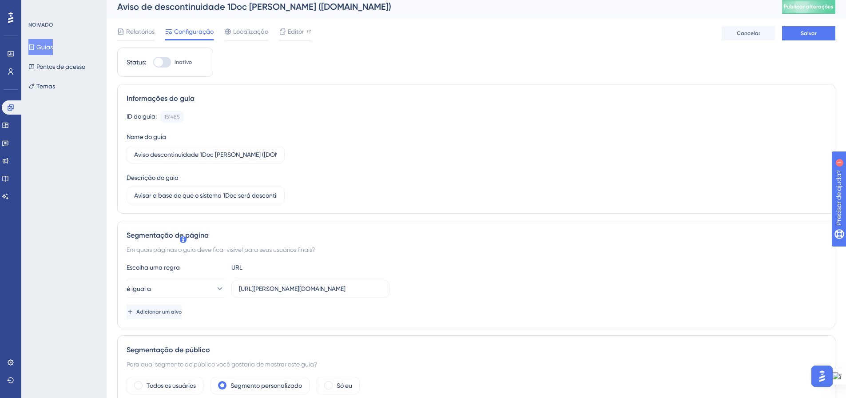
scroll to position [0, 0]
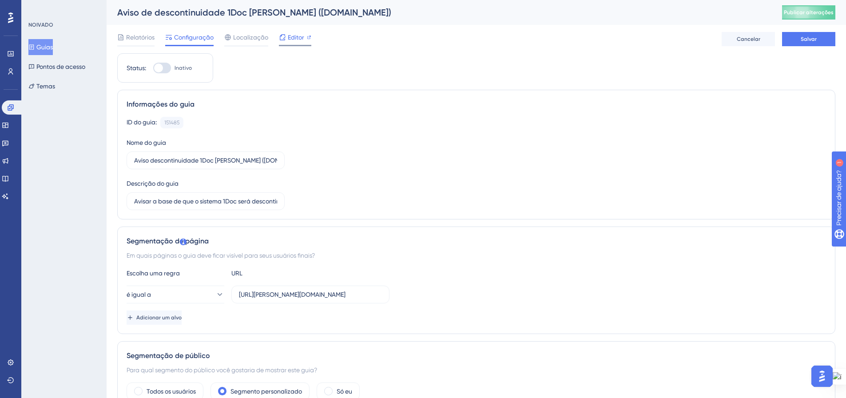
click at [310, 36] on icon at bounding box center [309, 38] width 4 height 4
click at [821, 40] on button "Salvar" at bounding box center [808, 39] width 53 height 14
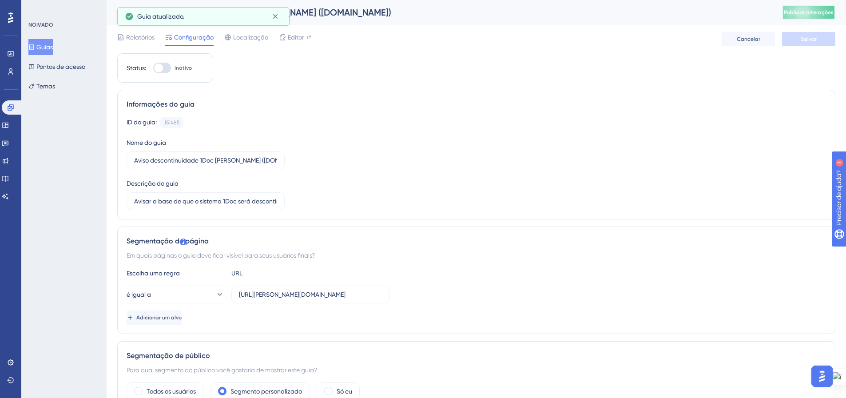
click at [806, 13] on font "Publicar alterações" at bounding box center [809, 12] width 50 height 6
click at [169, 67] on div at bounding box center [162, 68] width 18 height 11
click at [153, 68] on input "Inativo" at bounding box center [153, 68] width 0 height 0
checkbox input "true"
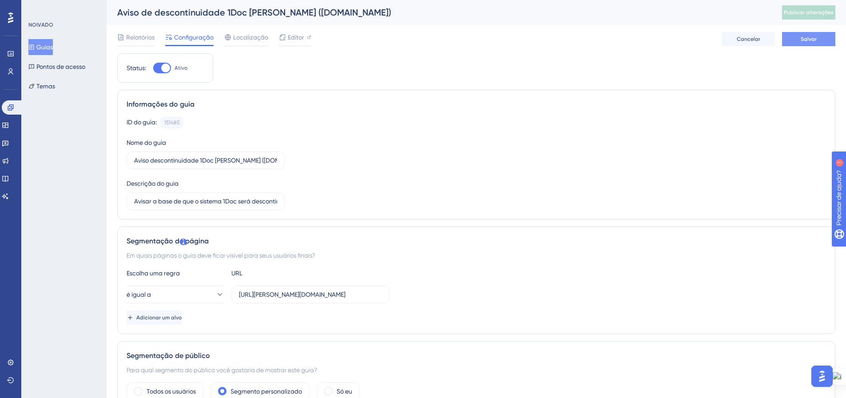
click at [808, 43] on button "Salvar" at bounding box center [808, 39] width 53 height 14
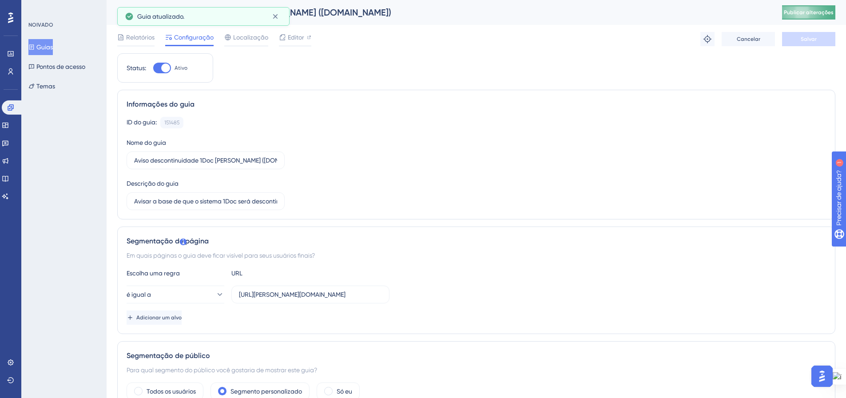
click at [816, 12] on font "Publicar alterações" at bounding box center [809, 12] width 50 height 6
click at [50, 45] on font "Guias" at bounding box center [44, 47] width 16 height 7
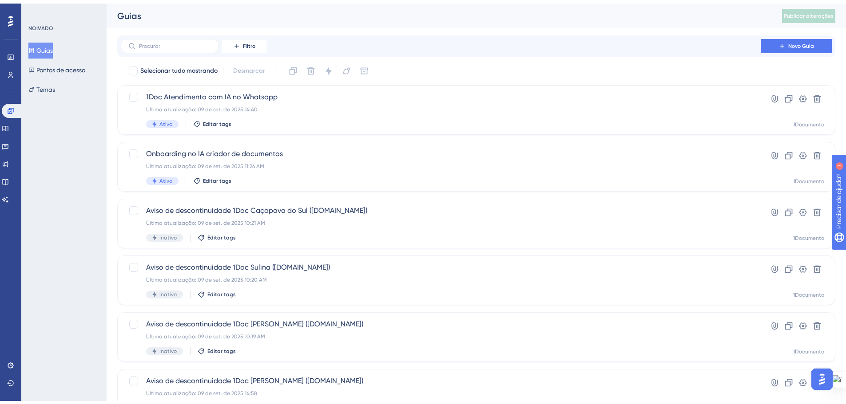
scroll to position [133, 0]
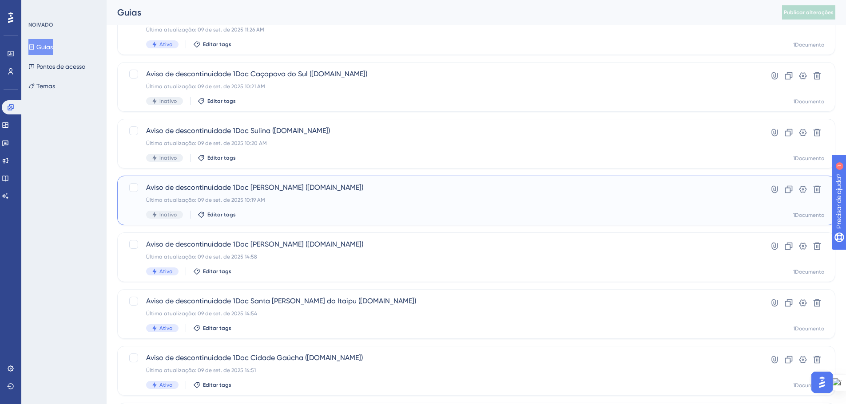
click at [656, 188] on span "Aviso de descontinuidade 1Doc Agudo (Gov.br)" at bounding box center [440, 187] width 589 height 11
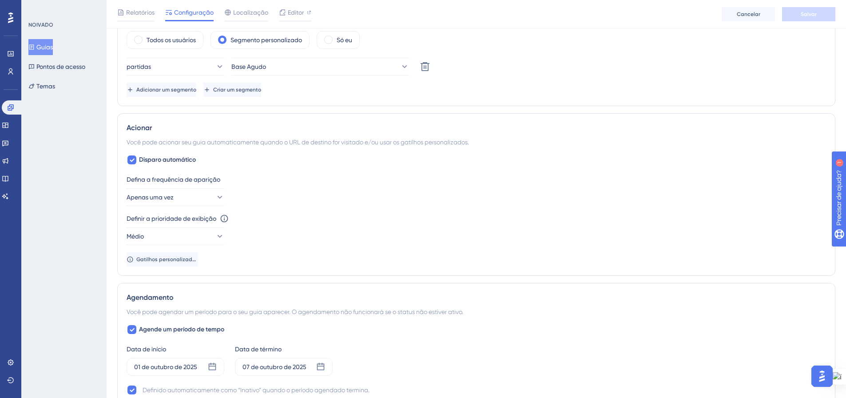
scroll to position [355, 0]
click at [221, 235] on button "Médio" at bounding box center [176, 236] width 98 height 18
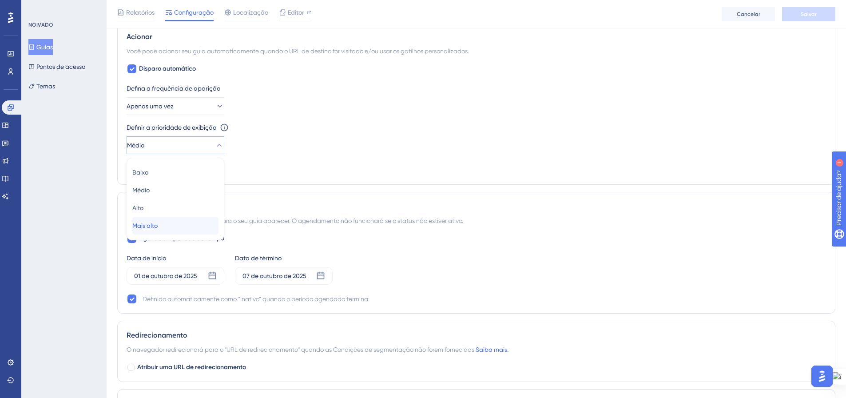
click at [181, 225] on div "Mais alto Mais alto" at bounding box center [175, 226] width 86 height 18
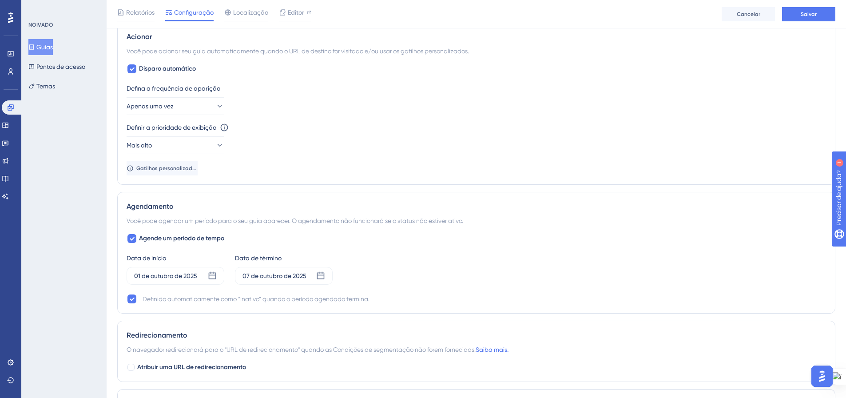
click at [526, 157] on div "Defina a frequência de aparição Apenas uma vez Definir a prioridade de exibição…" at bounding box center [476, 129] width 699 height 92
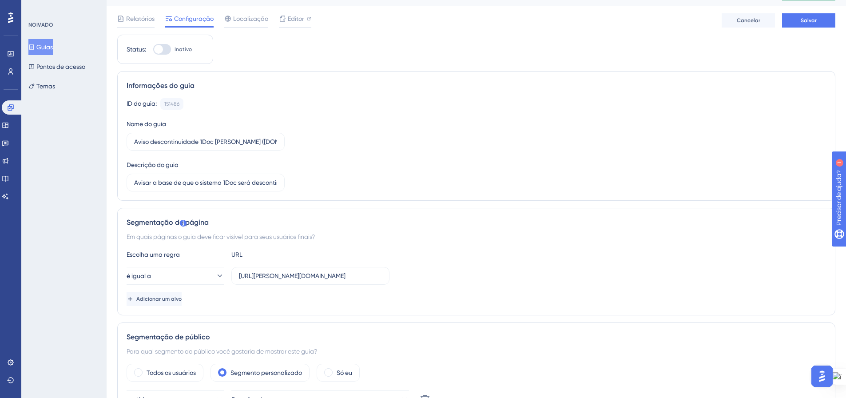
scroll to position [0, 0]
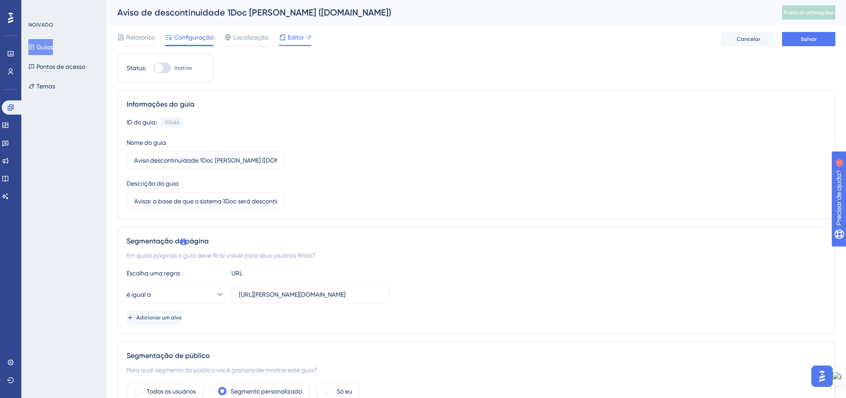
click at [296, 41] on span "Editor" at bounding box center [296, 37] width 16 height 11
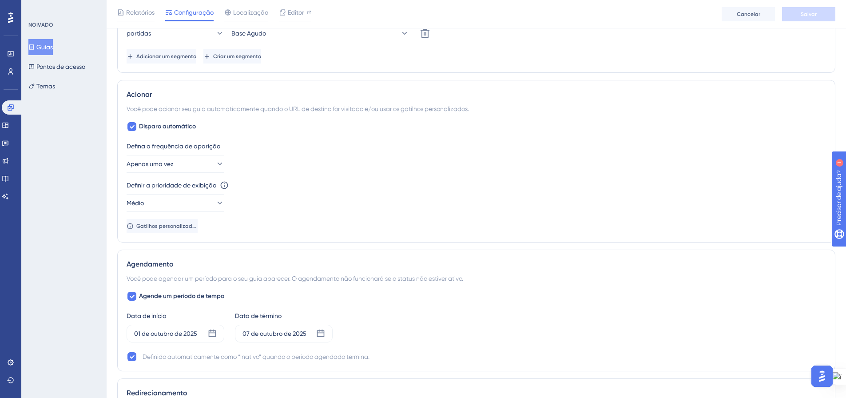
scroll to position [400, 0]
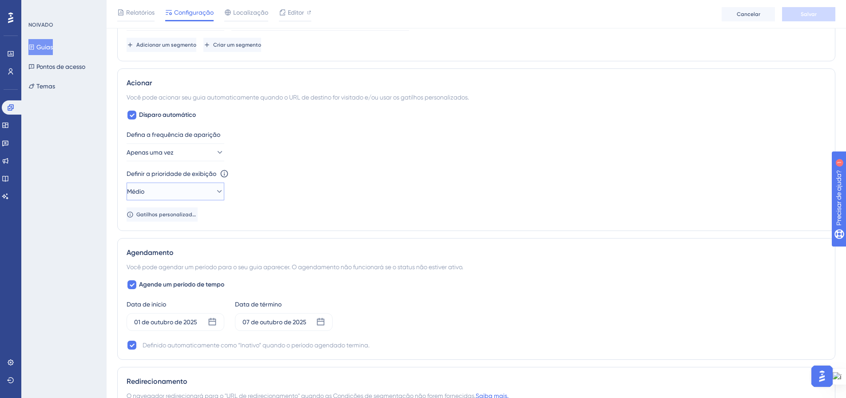
click at [212, 198] on button "Médio" at bounding box center [176, 191] width 98 height 18
click at [178, 272] on div "Mais alto Mais alto" at bounding box center [175, 272] width 86 height 18
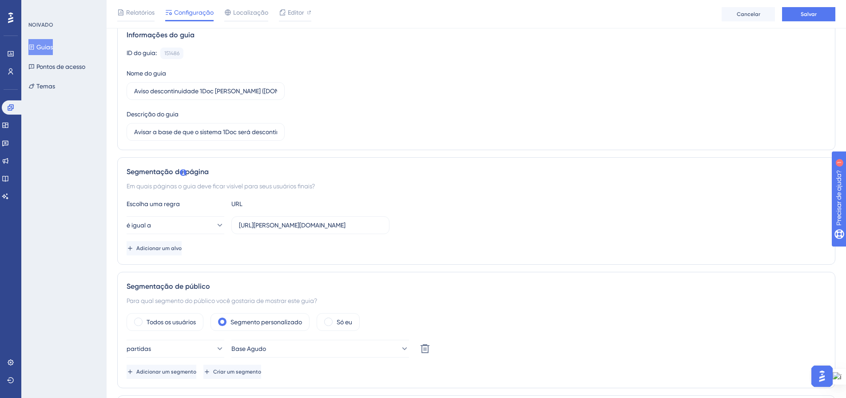
scroll to position [63, 0]
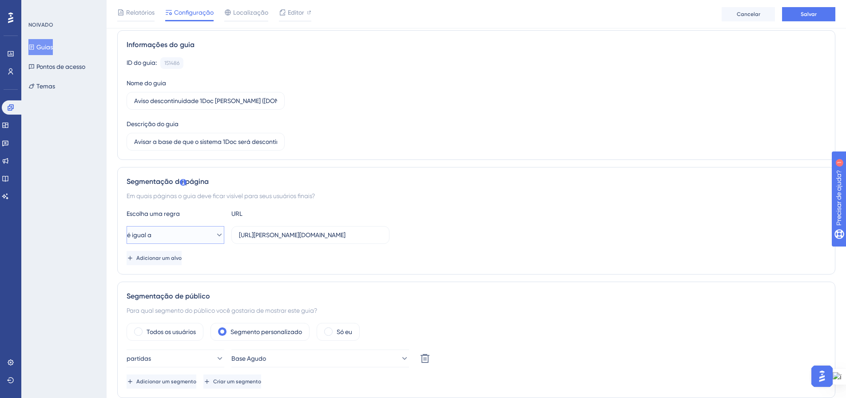
click at [215, 236] on icon at bounding box center [219, 234] width 9 height 9
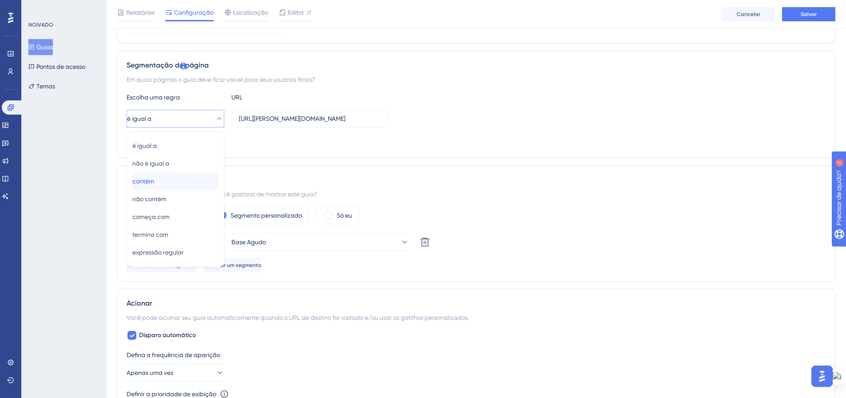
click at [203, 174] on div "contém contém" at bounding box center [175, 181] width 86 height 18
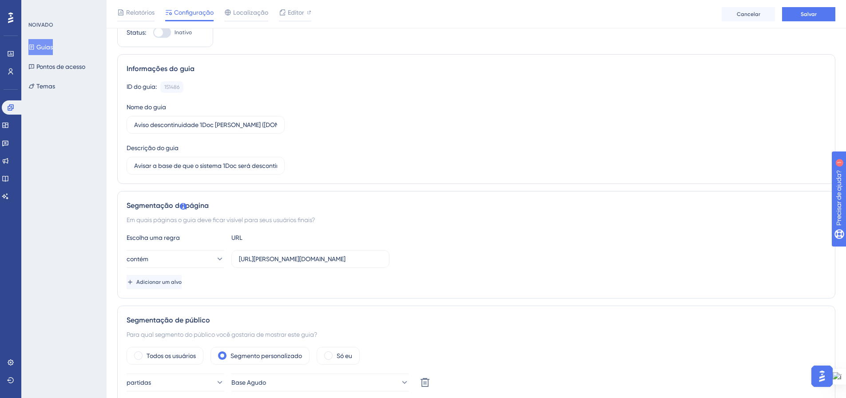
scroll to position [19, 0]
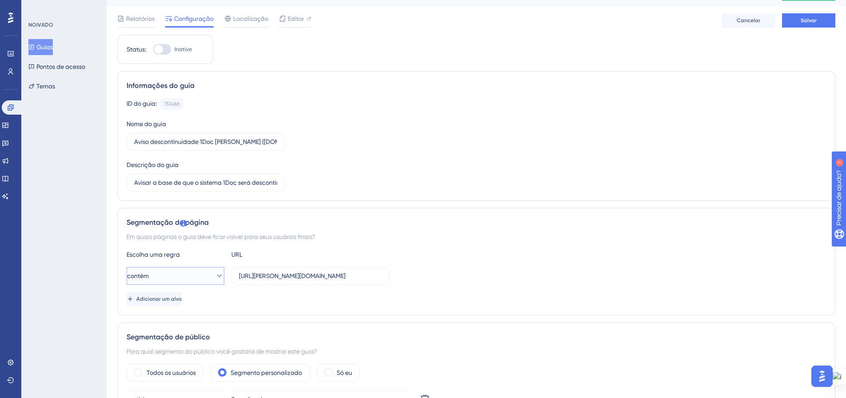
click at [217, 275] on icon at bounding box center [219, 275] width 5 height 3
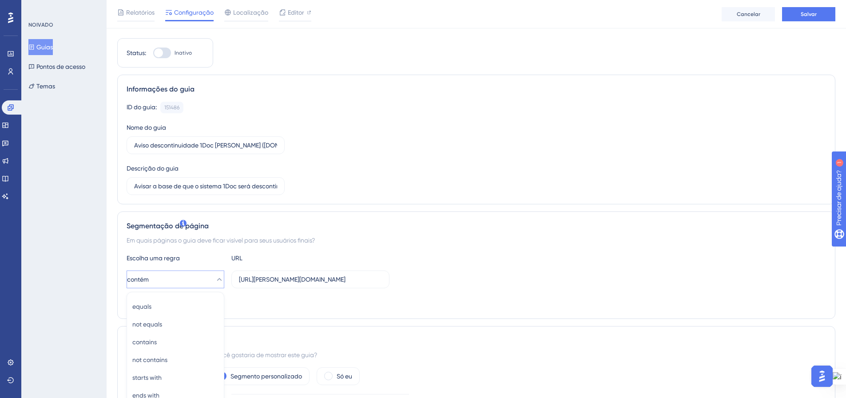
scroll to position [179, 0]
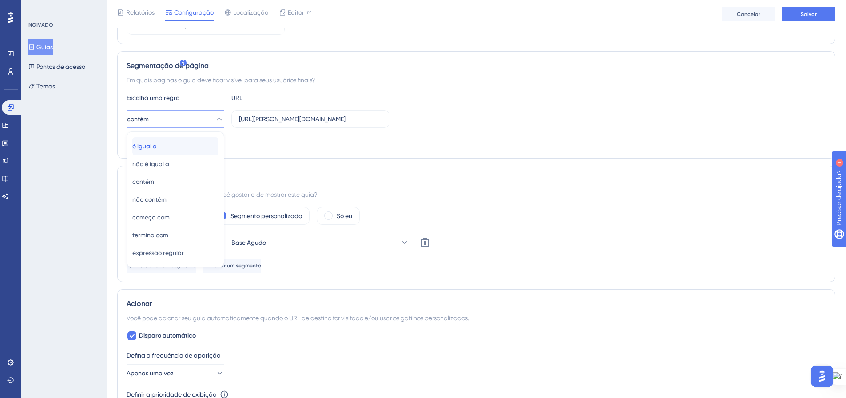
click at [174, 147] on div "é igual a é igual a" at bounding box center [175, 146] width 86 height 18
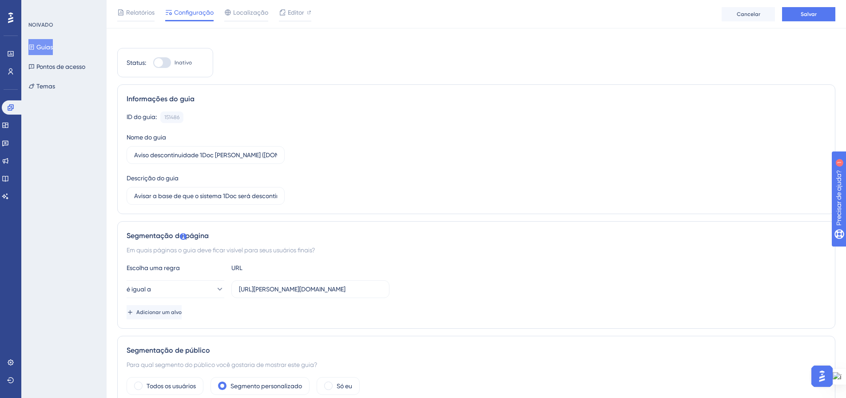
scroll to position [0, 0]
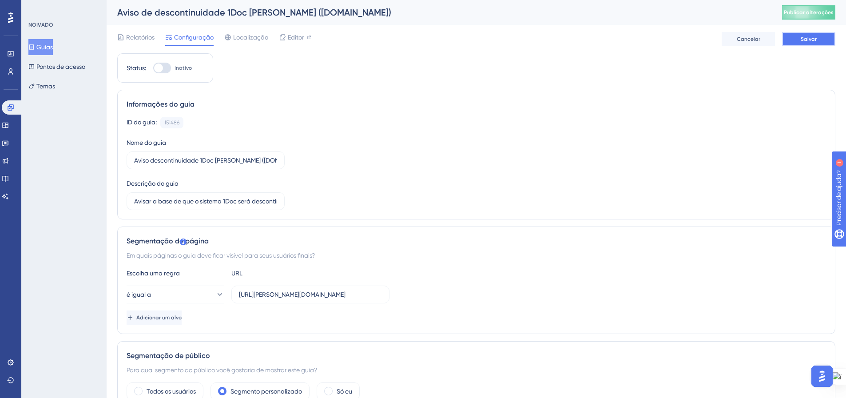
click at [800, 35] on button "Salvar" at bounding box center [808, 39] width 53 height 14
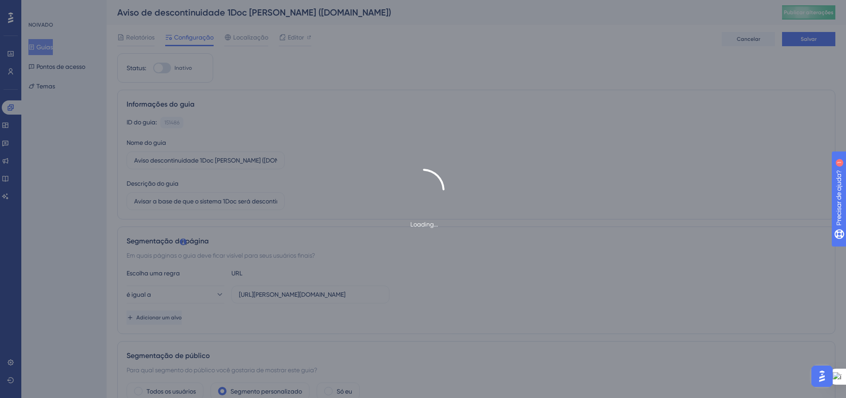
click at [803, 10] on div "Loading..." at bounding box center [423, 199] width 846 height 398
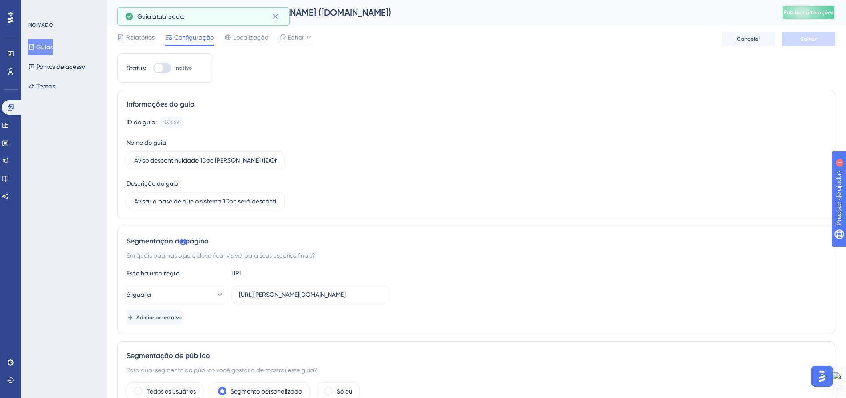
click at [804, 10] on button "Publicar alterações" at bounding box center [808, 12] width 53 height 14
click at [167, 69] on div at bounding box center [162, 68] width 18 height 11
click at [153, 68] on input "Inativo" at bounding box center [153, 68] width 0 height 0
checkbox input "true"
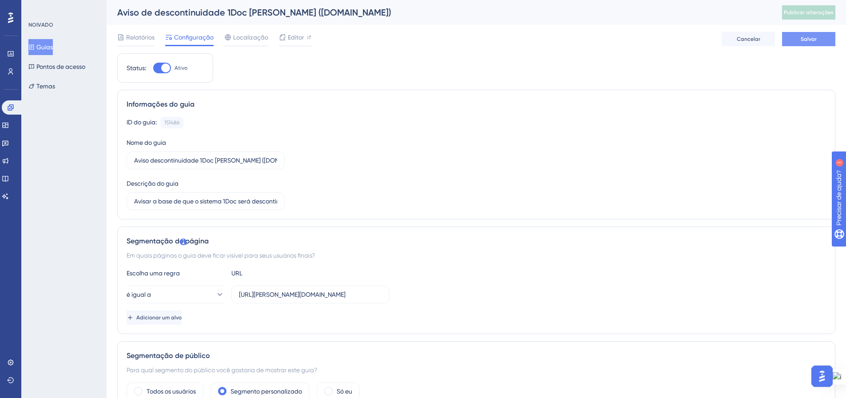
click at [810, 39] on font "Salvar" at bounding box center [808, 39] width 16 height 6
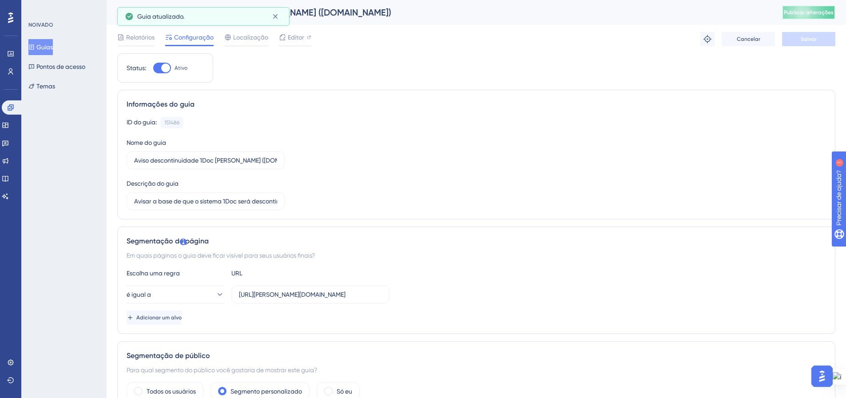
click at [812, 11] on font "Publicar alterações" at bounding box center [809, 12] width 50 height 6
click at [48, 48] on font "Guias" at bounding box center [44, 47] width 16 height 7
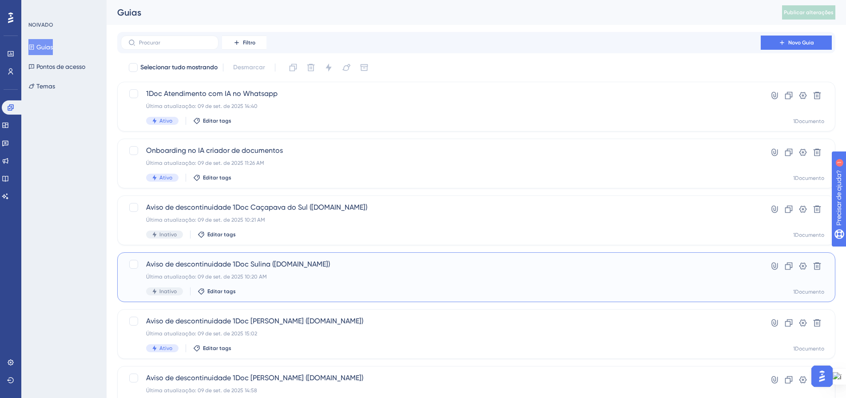
click at [415, 273] on div "Última atualização: 09 de set. de 2025 10:20 AM" at bounding box center [440, 276] width 589 height 7
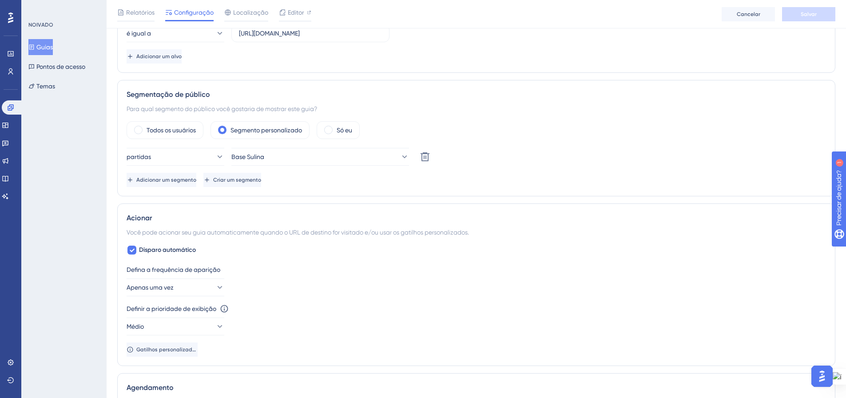
scroll to position [311, 0]
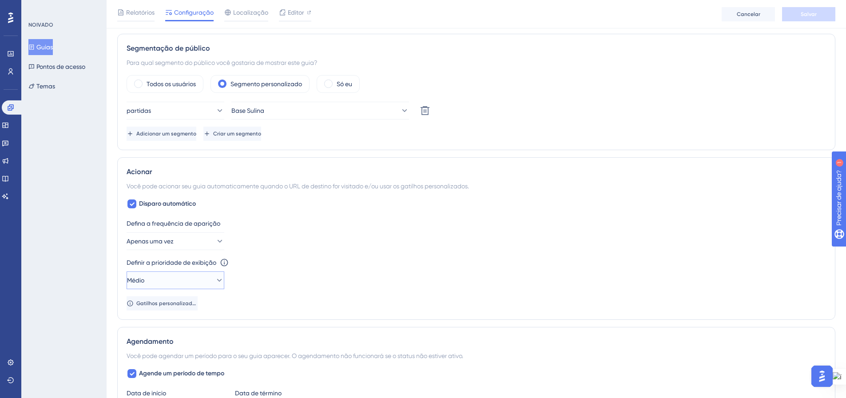
click at [194, 281] on button "Médio" at bounding box center [176, 280] width 98 height 18
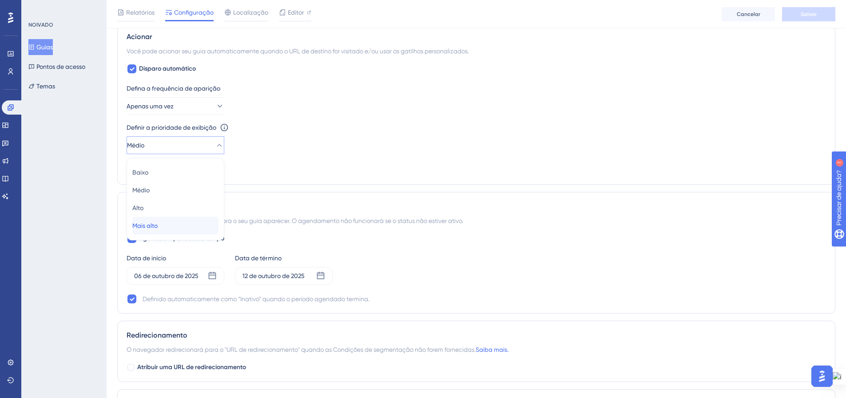
click at [158, 226] on font "Mais alto" at bounding box center [144, 225] width 25 height 7
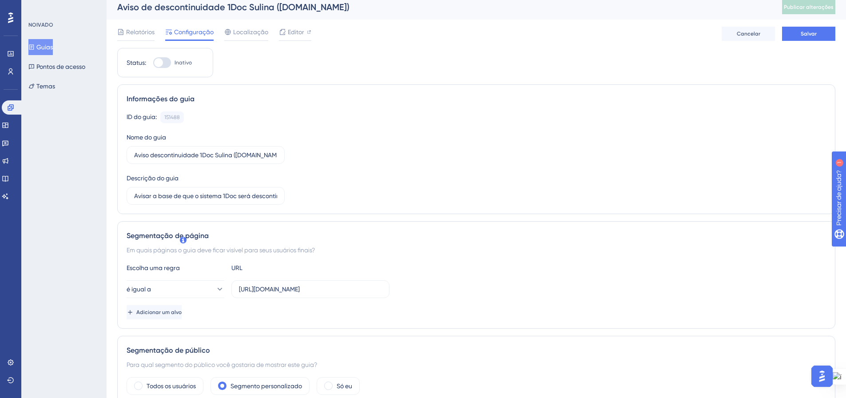
scroll to position [0, 0]
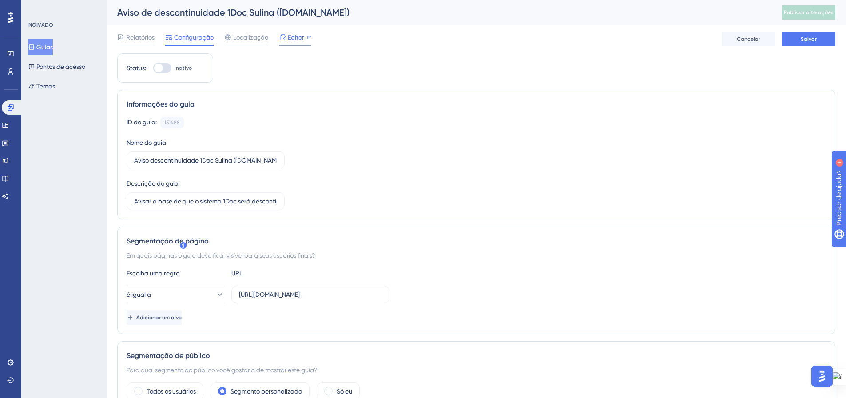
click at [309, 38] on icon at bounding box center [309, 37] width 4 height 4
click at [803, 37] on font "Salvar" at bounding box center [808, 39] width 16 height 6
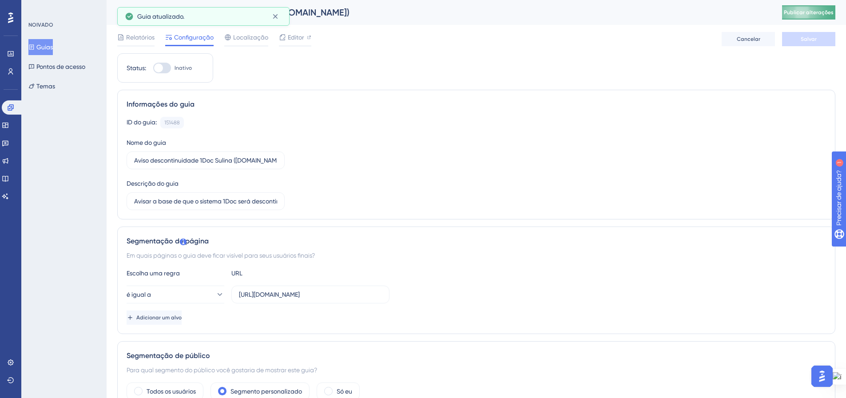
click at [813, 12] on font "Publicar alterações" at bounding box center [809, 12] width 50 height 6
click at [167, 68] on div at bounding box center [162, 68] width 18 height 11
click at [153, 68] on input "Inativo" at bounding box center [153, 68] width 0 height 0
checkbox input "true"
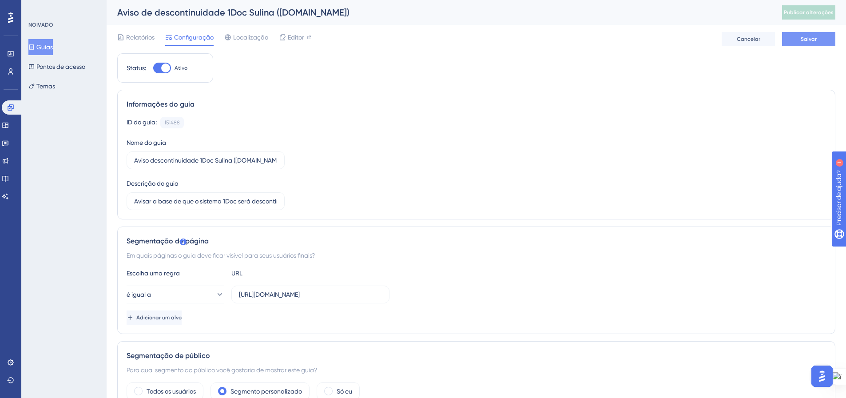
click at [813, 41] on font "Salvar" at bounding box center [808, 39] width 16 height 6
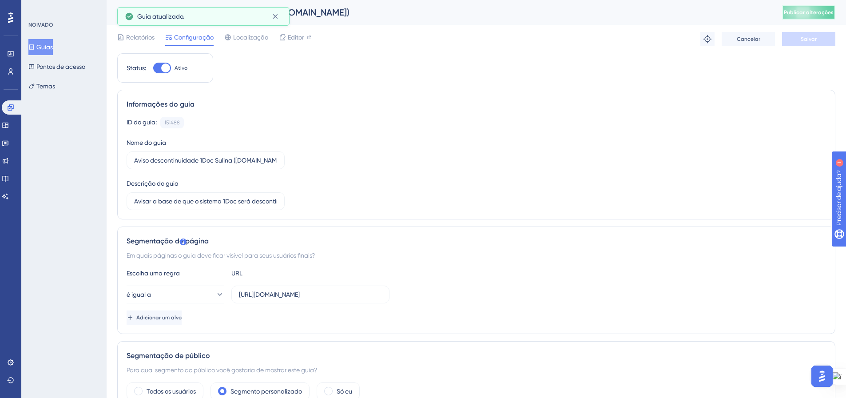
click at [818, 8] on button "Publicar alterações" at bounding box center [808, 12] width 53 height 14
click at [42, 45] on font "Guias" at bounding box center [44, 47] width 16 height 7
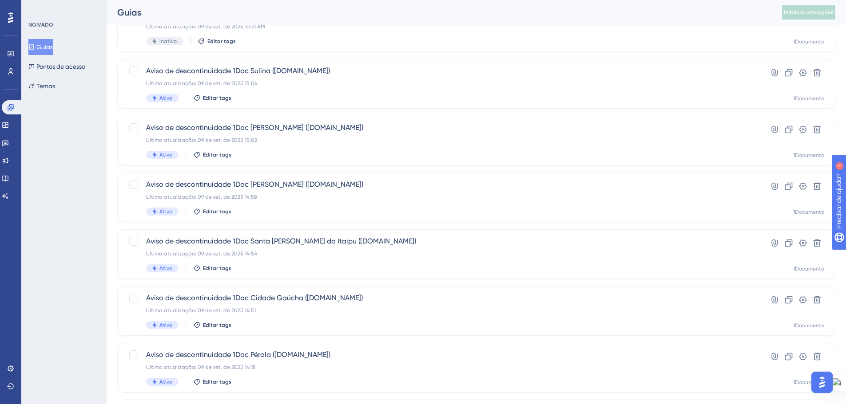
scroll to position [222, 0]
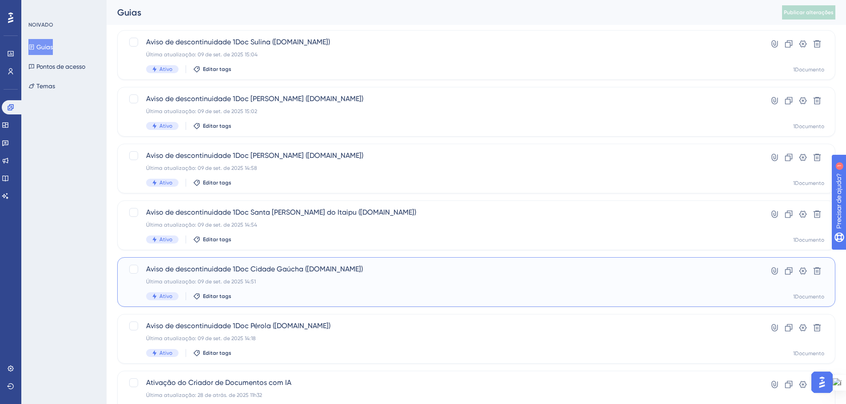
click at [291, 281] on div "Última atualização: 09 de set. de 2025 14:51" at bounding box center [440, 281] width 589 height 7
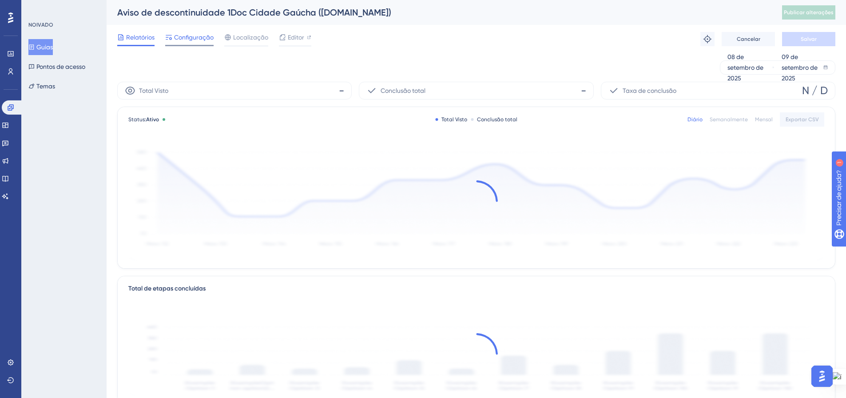
click at [191, 33] on span "Configuração" at bounding box center [194, 37] width 40 height 11
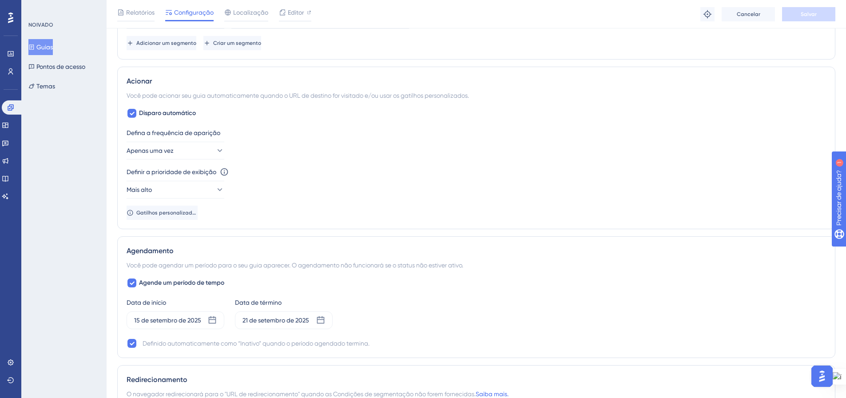
scroll to position [444, 0]
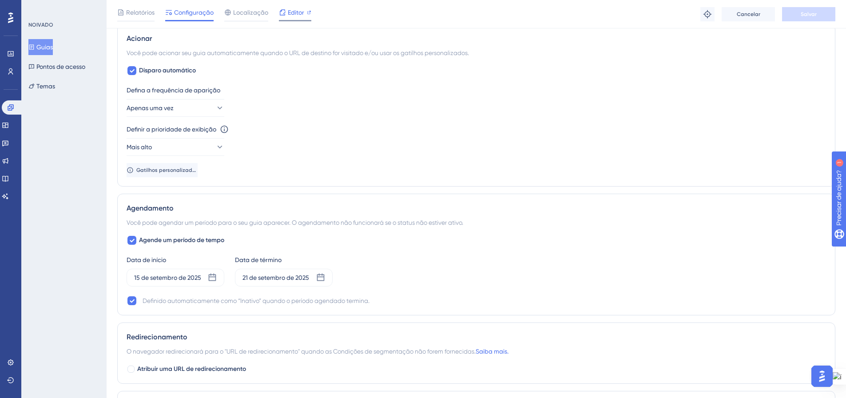
click at [307, 11] on icon at bounding box center [309, 12] width 4 height 4
click at [51, 48] on font "Guias" at bounding box center [44, 47] width 16 height 7
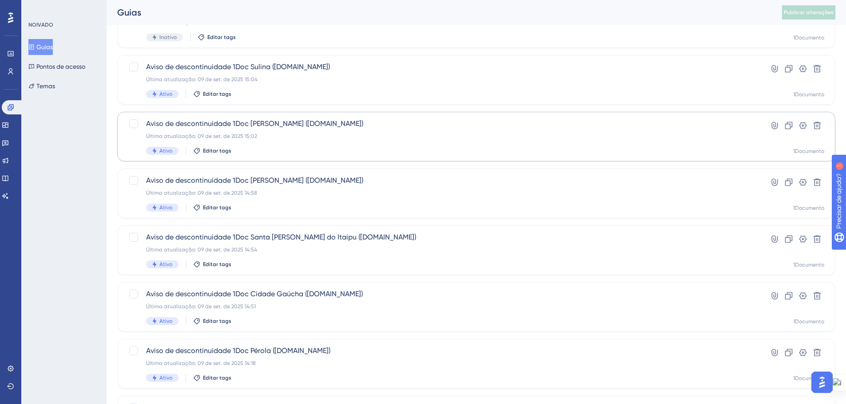
scroll to position [222, 0]
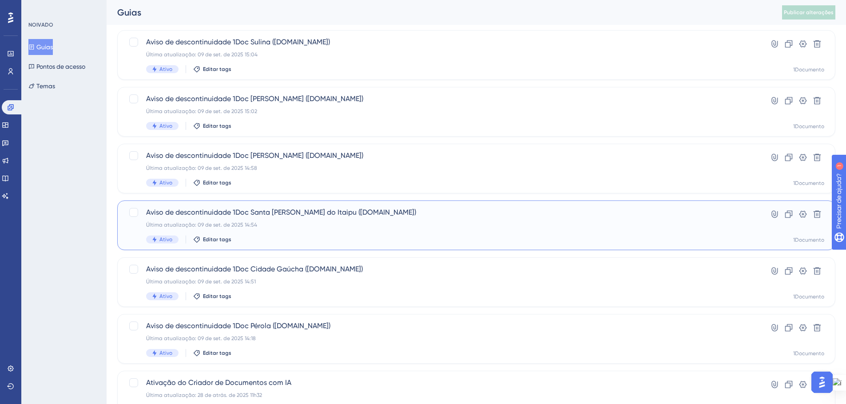
click at [315, 226] on div "Última atualização: 09 de set. de 2025 14:54" at bounding box center [440, 225] width 589 height 7
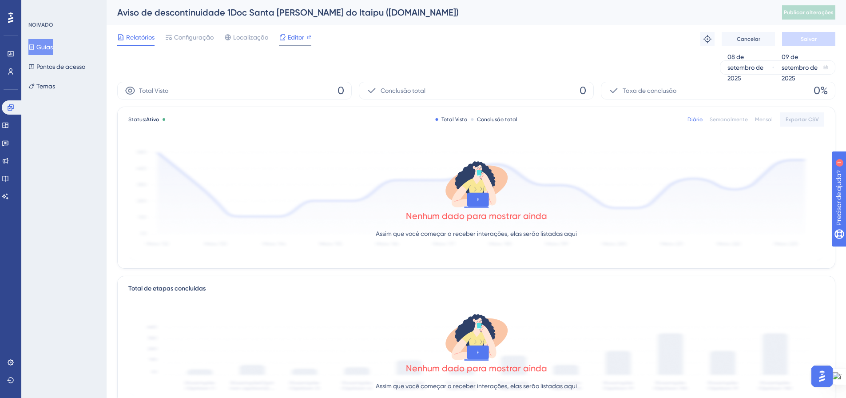
click at [303, 37] on div "Editor" at bounding box center [295, 37] width 32 height 11
click at [48, 50] on font "Guias" at bounding box center [44, 47] width 16 height 7
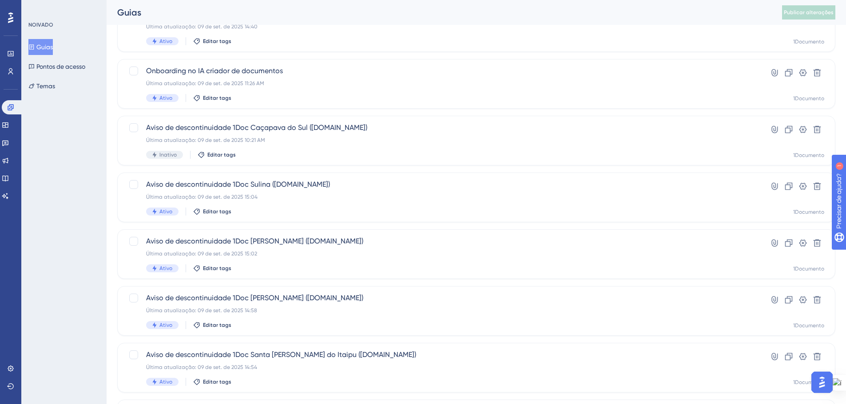
scroll to position [89, 0]
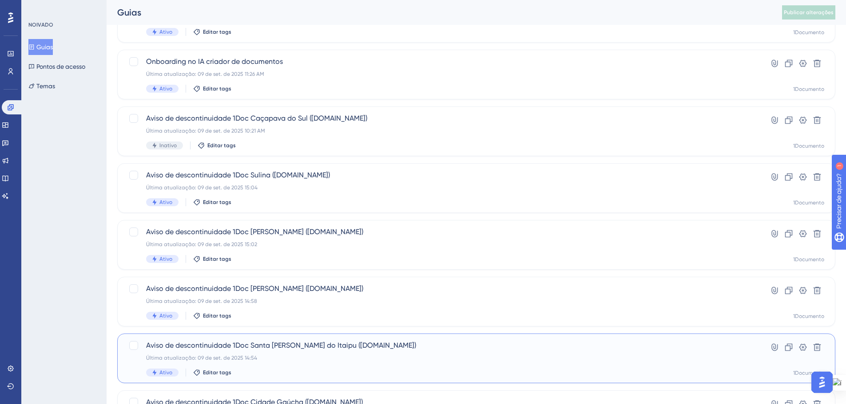
click at [282, 357] on div "Última atualização: 09 de set. de 2025 14:54" at bounding box center [440, 358] width 589 height 7
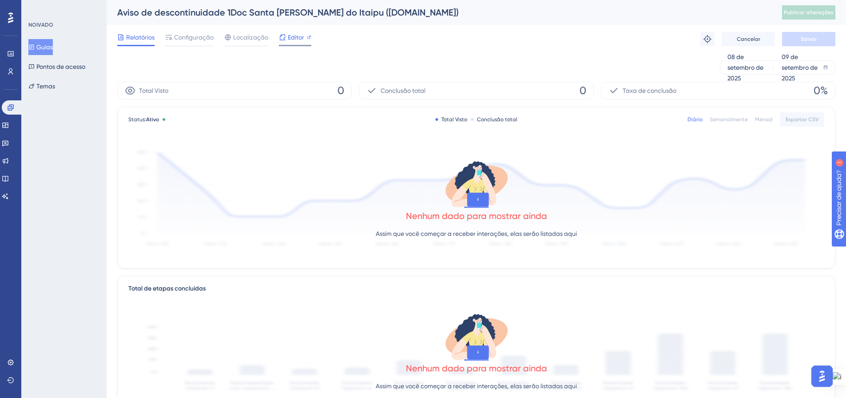
click at [297, 35] on font "Editor" at bounding box center [296, 37] width 16 height 7
click at [35, 50] on icon at bounding box center [31, 47] width 6 height 6
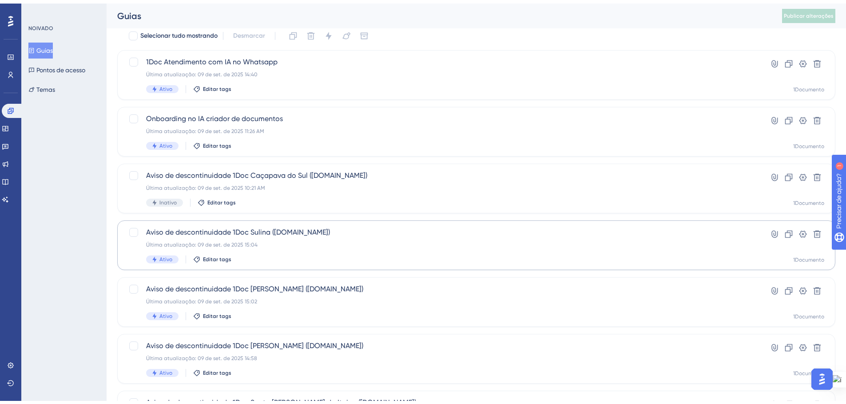
scroll to position [44, 0]
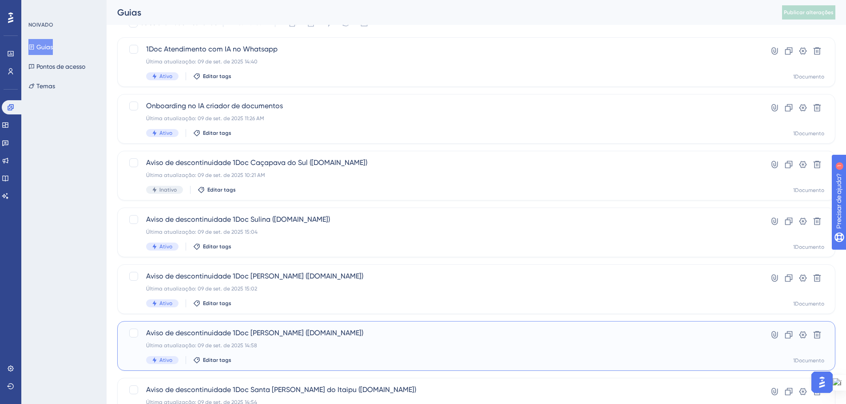
click at [250, 338] on span "Aviso de descontinuidade 1Doc Altônia (Gov.br)" at bounding box center [440, 333] width 589 height 11
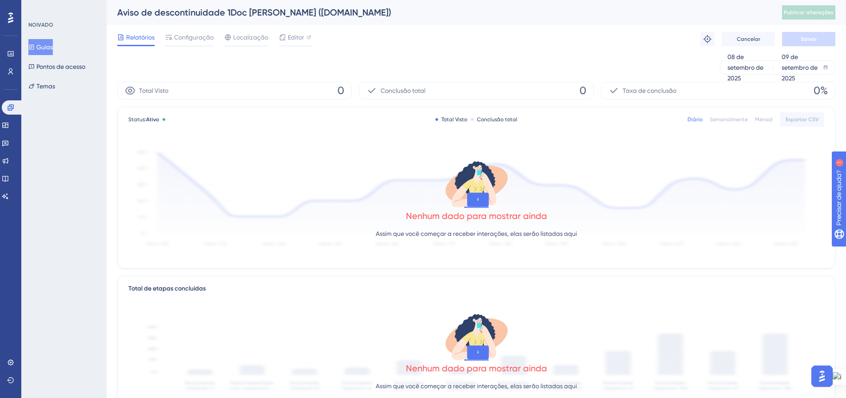
click at [186, 30] on div "Relatórios Configuração Localização Editor Solução de problemas Cancelar Salvar" at bounding box center [476, 39] width 718 height 28
click at [186, 35] on font "Configuração" at bounding box center [194, 37] width 40 height 7
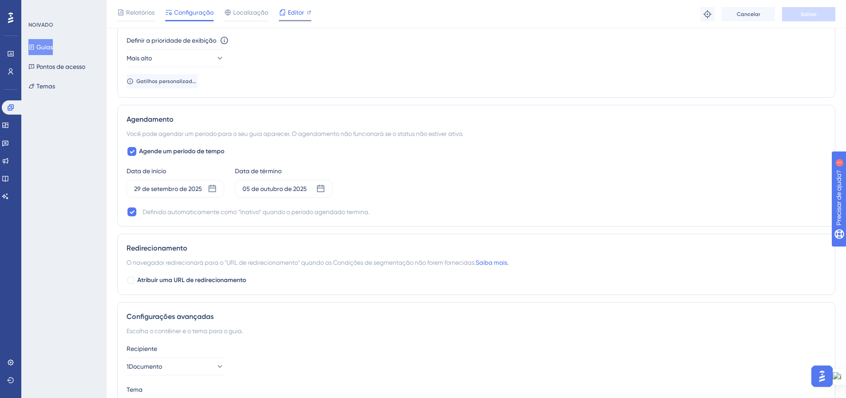
scroll to position [355, 0]
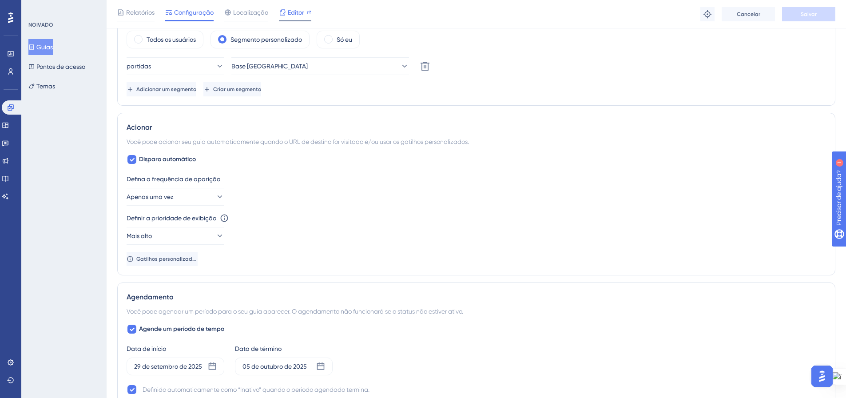
click at [307, 8] on div at bounding box center [309, 12] width 4 height 11
click at [49, 43] on font "Guias" at bounding box center [44, 47] width 16 height 11
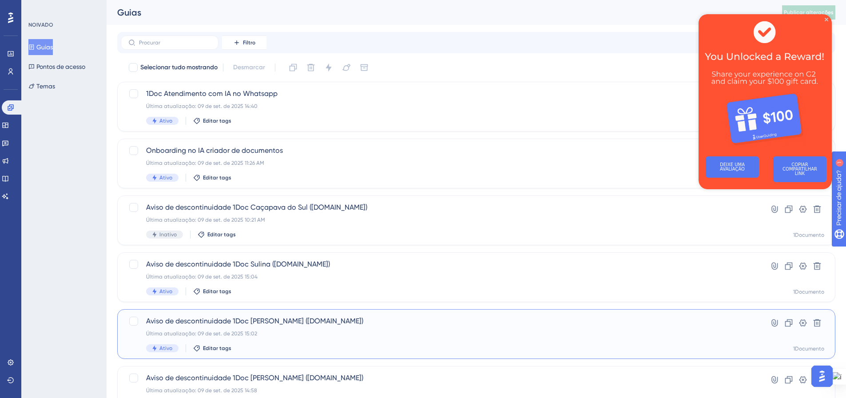
click at [261, 342] on div "Aviso de descontinuidade 1Doc Agudo (Gov.br) Última atualização: 09 de set. de …" at bounding box center [440, 334] width 589 height 36
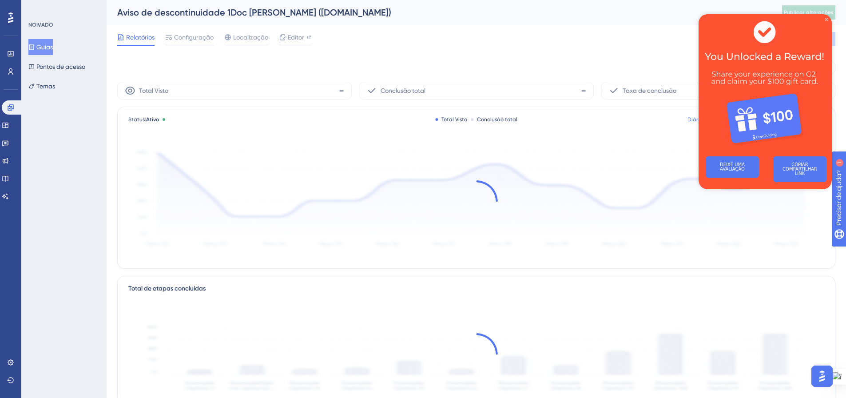
click at [825, 20] on icon "Fechar visualização" at bounding box center [826, 20] width 4 height 4
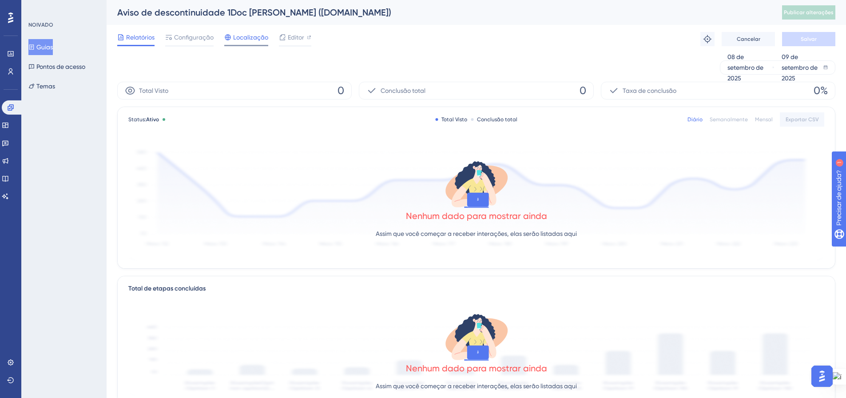
click at [240, 39] on font "Localização" at bounding box center [250, 37] width 35 height 7
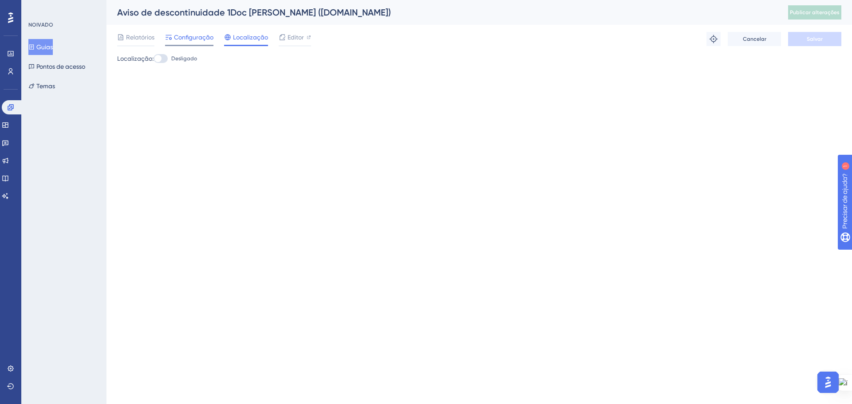
click at [206, 34] on font "Configuração" at bounding box center [194, 37] width 40 height 7
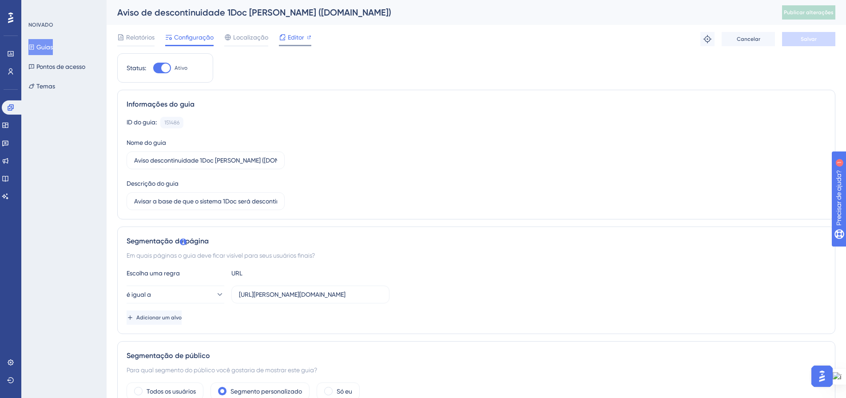
click at [302, 42] on span "Editor" at bounding box center [296, 37] width 16 height 11
click at [814, 12] on font "Publicar alterações" at bounding box center [809, 12] width 50 height 6
click at [35, 45] on icon at bounding box center [31, 47] width 6 height 6
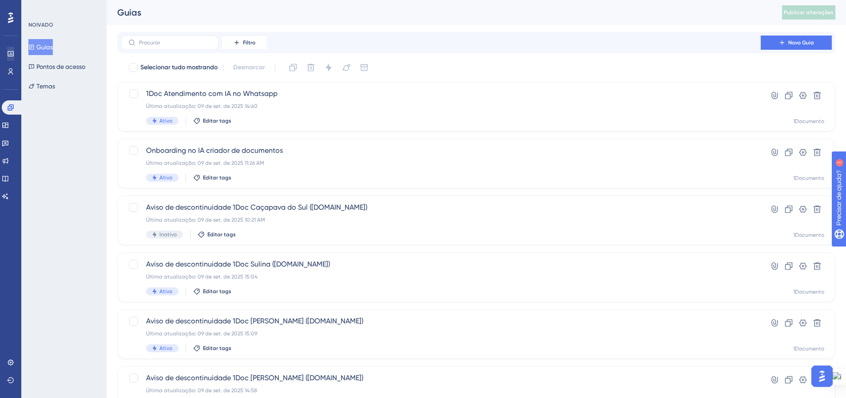
scroll to position [18, 0]
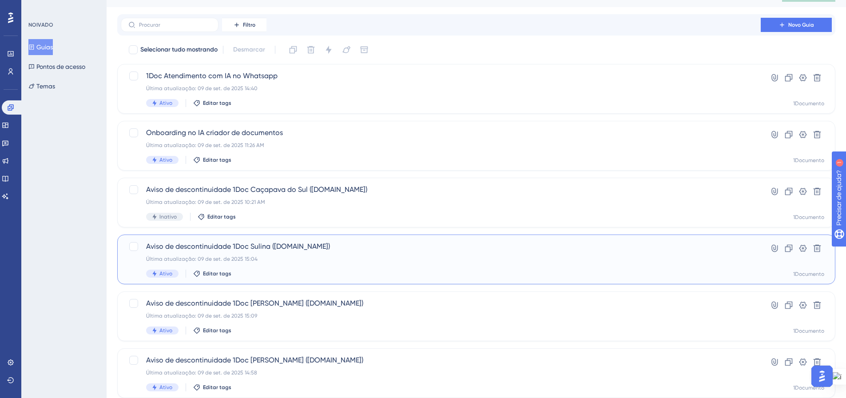
click at [461, 256] on div "Última atualização: 09 de set. de 2025 15:04" at bounding box center [440, 258] width 589 height 7
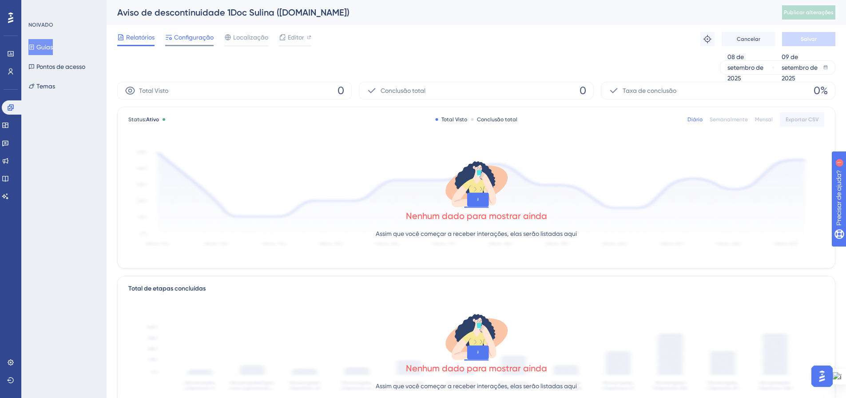
click at [194, 42] on span "Configuração" at bounding box center [194, 37] width 40 height 11
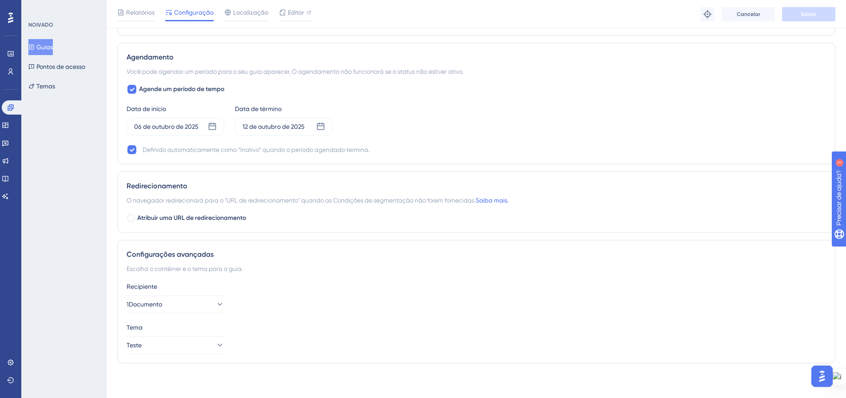
scroll to position [596, 0]
click at [313, 10] on div "Relatórios Configuração Localização Editor Solução de problemas Cancelar Salvar" at bounding box center [476, 14] width 739 height 28
click at [309, 12] on icon at bounding box center [309, 12] width 4 height 4
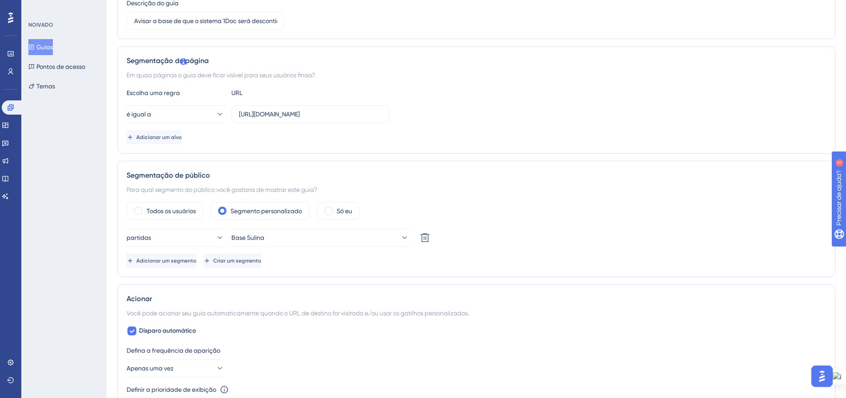
scroll to position [0, 0]
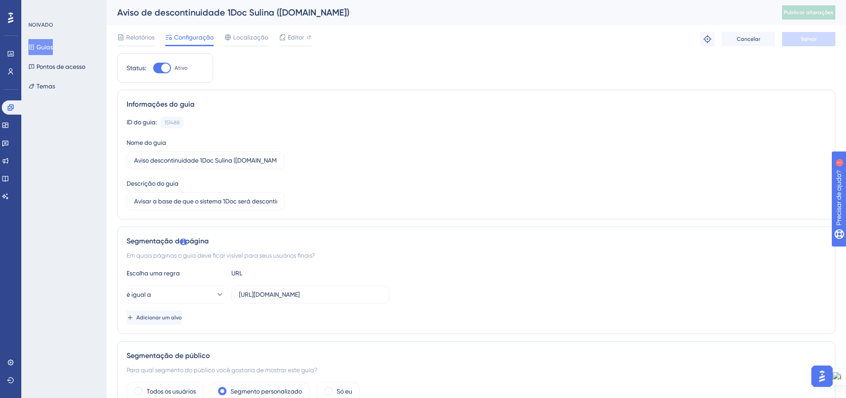
click at [40, 50] on button "Guias" at bounding box center [40, 47] width 24 height 16
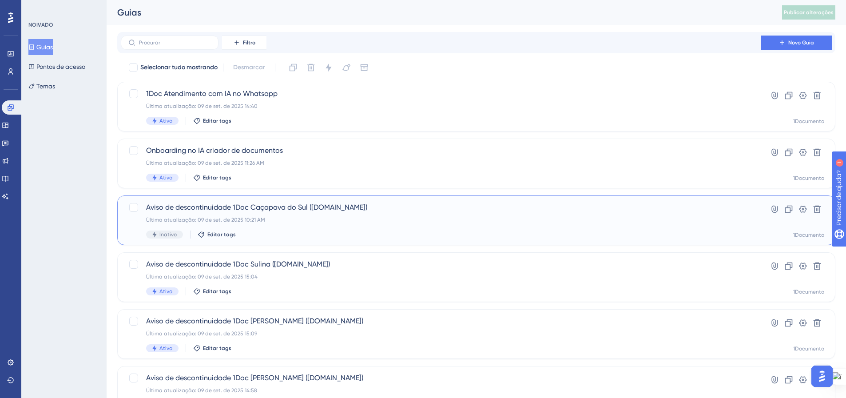
click at [288, 225] on div "Aviso de descontinuidade 1Doc Caçapava do Sul (Gov.br) Última atualização: 09 d…" at bounding box center [440, 220] width 589 height 36
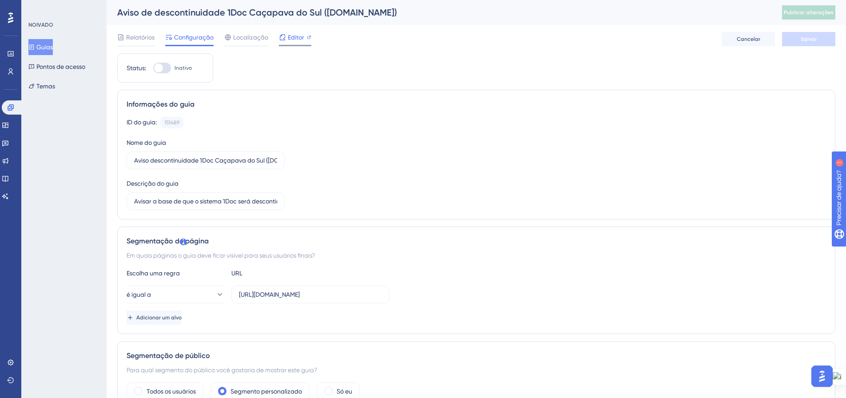
click at [308, 38] on icon at bounding box center [309, 37] width 4 height 4
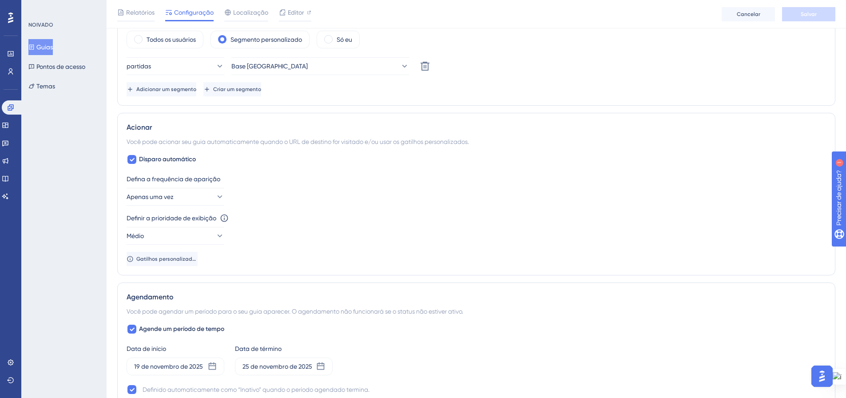
scroll to position [400, 0]
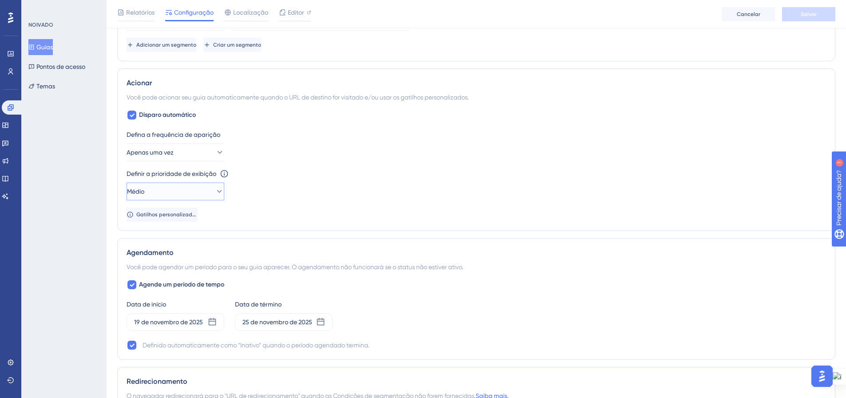
click at [215, 193] on icon at bounding box center [219, 191] width 9 height 9
click at [181, 275] on div "Highest Highest" at bounding box center [175, 272] width 86 height 18
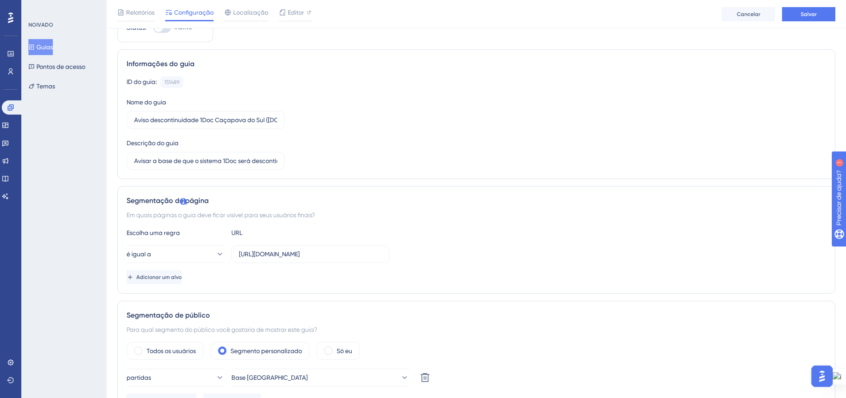
scroll to position [0, 0]
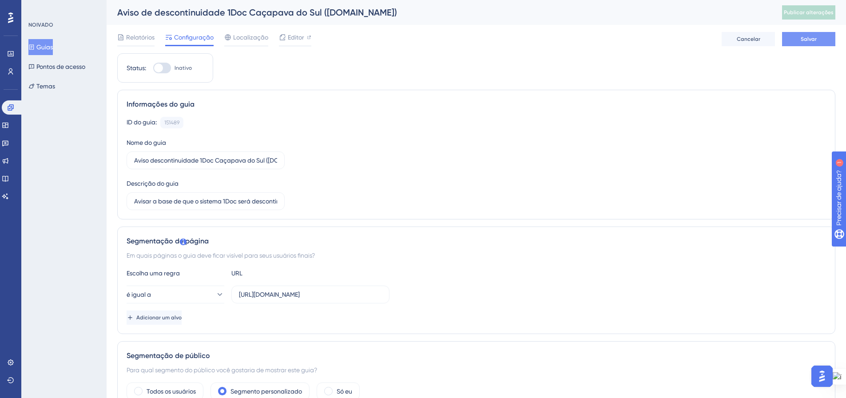
click at [818, 36] on button "Salvar" at bounding box center [808, 39] width 53 height 14
drag, startPoint x: 804, startPoint y: 17, endPoint x: 491, endPoint y: 93, distance: 323.0
click at [805, 18] on button "Publicar alterações" at bounding box center [808, 12] width 53 height 14
click at [173, 70] on label "Inativo" at bounding box center [172, 68] width 39 height 11
click at [153, 68] on input "Inativo" at bounding box center [153, 68] width 0 height 0
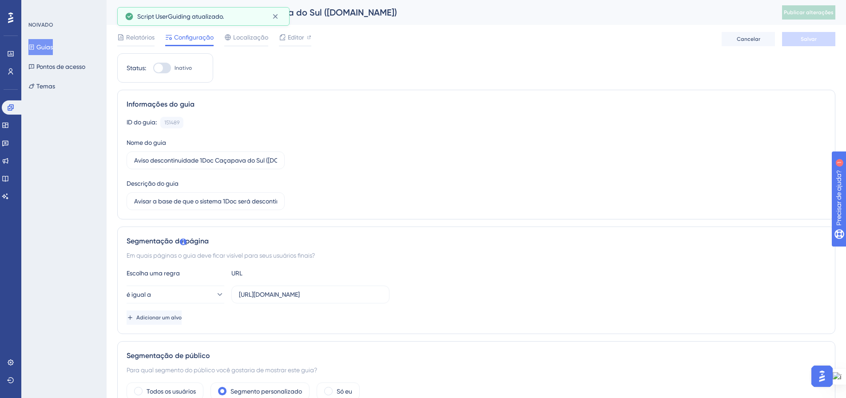
checkbox input "true"
click at [800, 39] on button "Salvar" at bounding box center [808, 39] width 53 height 14
drag, startPoint x: 803, startPoint y: 9, endPoint x: 579, endPoint y: 65, distance: 230.1
click at [803, 9] on font "Publicar alterações" at bounding box center [809, 12] width 50 height 6
click at [35, 44] on icon at bounding box center [31, 47] width 6 height 6
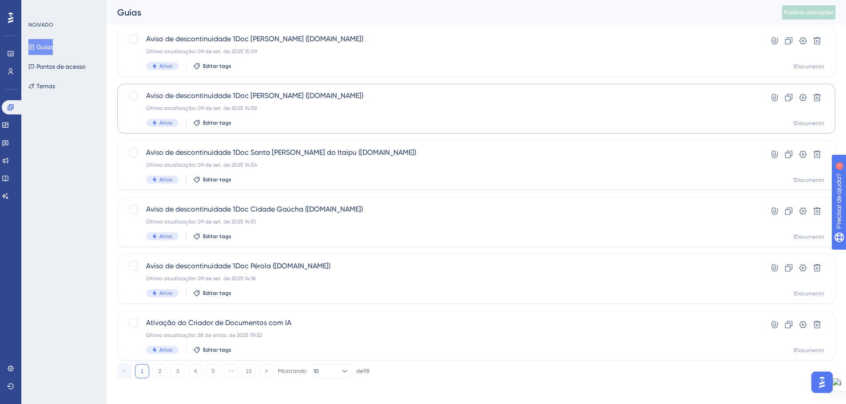
scroll to position [285, 0]
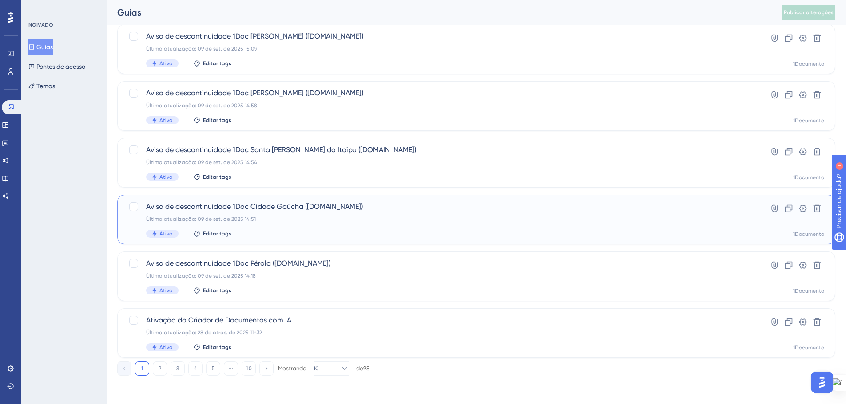
click at [373, 218] on div "Última atualização: 09 de set. de 2025 14:51" at bounding box center [440, 219] width 589 height 7
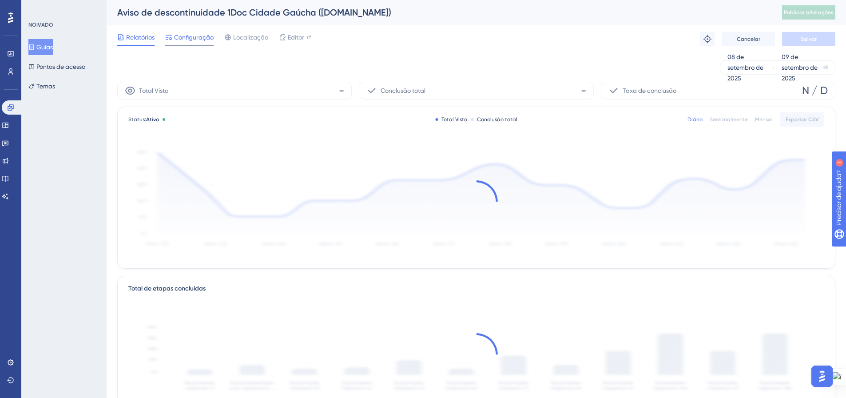
click at [198, 38] on font "Configuração" at bounding box center [194, 37] width 40 height 7
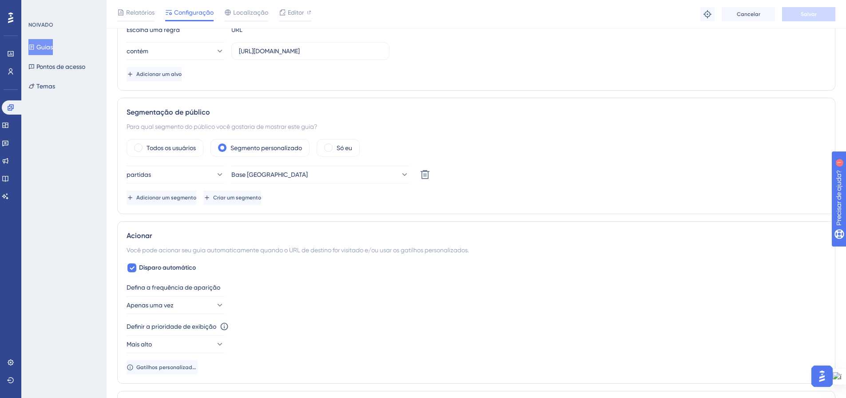
scroll to position [222, 0]
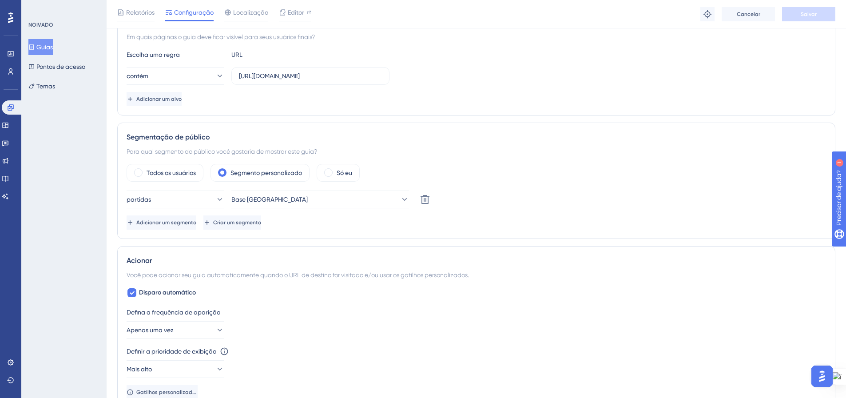
click at [53, 50] on font "Guias" at bounding box center [44, 47] width 16 height 7
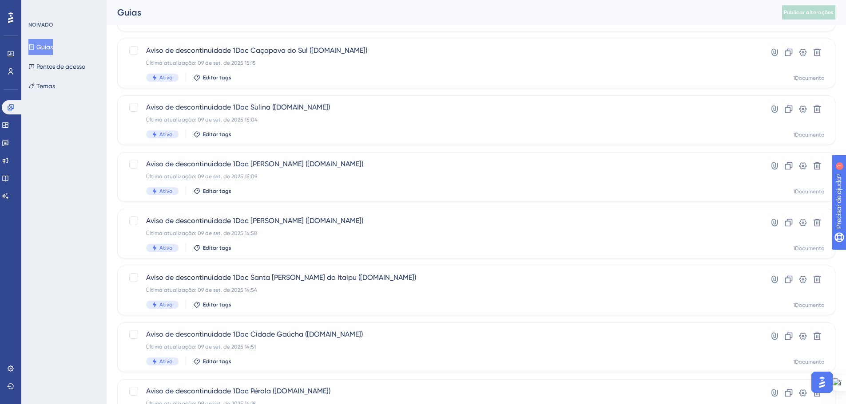
scroll to position [178, 0]
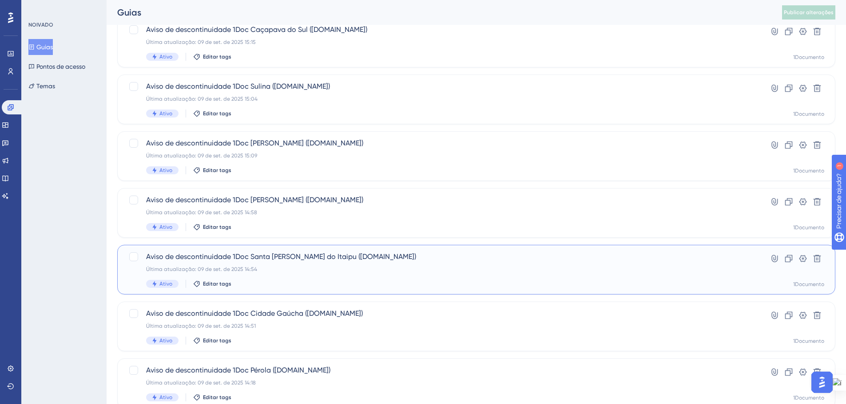
click at [347, 261] on span "Aviso de descontinuidade 1Doc Santa Terezinha do Itaipu (Gov.br)" at bounding box center [440, 257] width 589 height 11
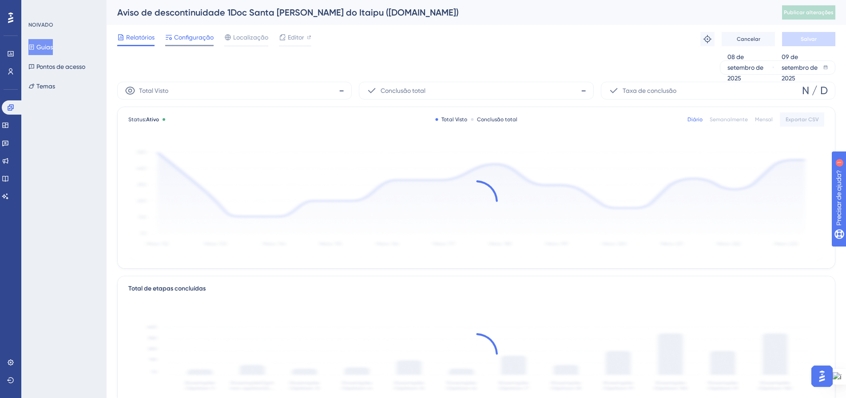
click at [201, 39] on font "Configuração" at bounding box center [194, 37] width 40 height 7
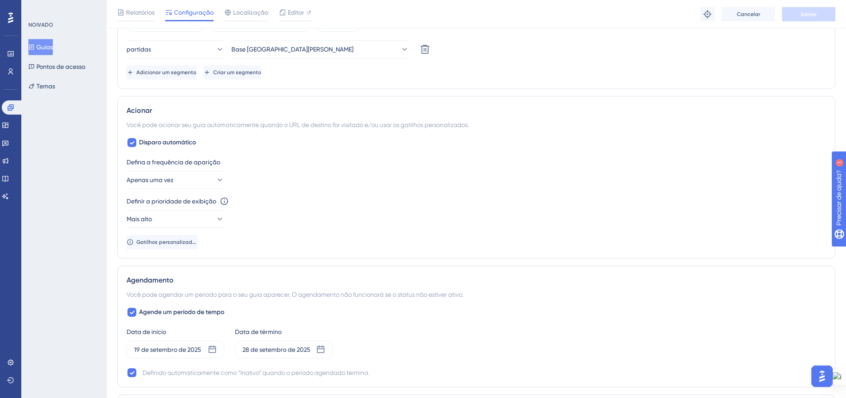
scroll to position [488, 0]
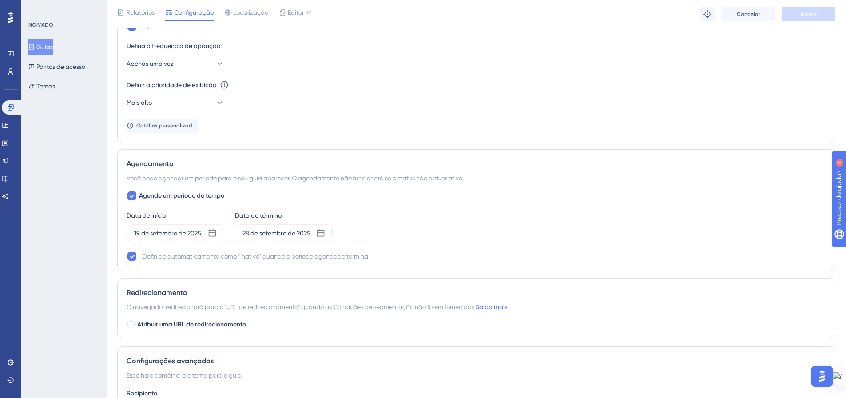
click at [48, 48] on font "Guias" at bounding box center [44, 47] width 16 height 7
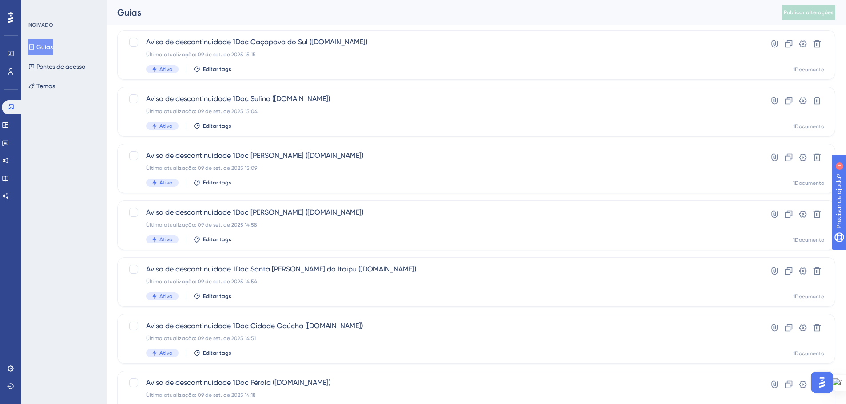
scroll to position [178, 0]
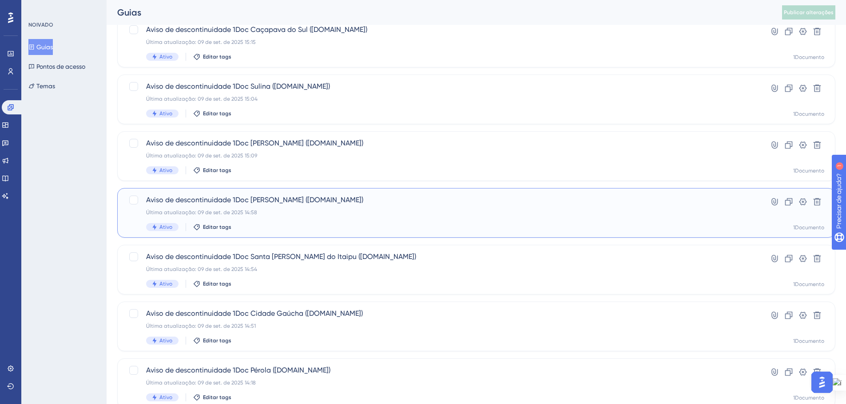
click at [326, 215] on div "Última atualização: 09 de set. de 2025 14:58" at bounding box center [440, 212] width 589 height 7
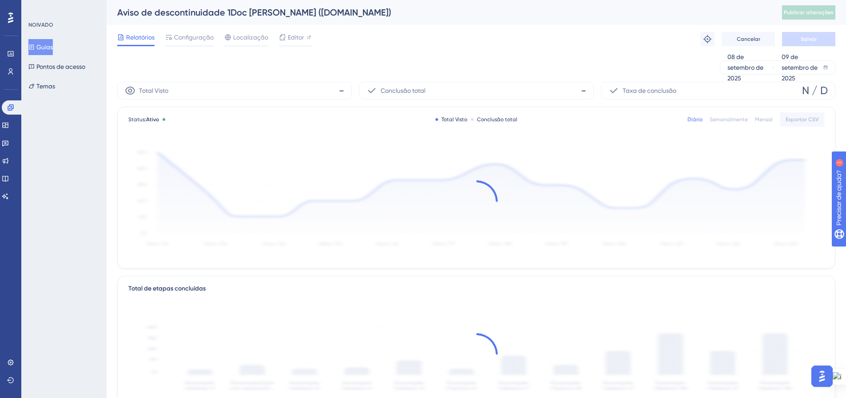
click at [204, 37] on font "Configuração" at bounding box center [194, 37] width 40 height 7
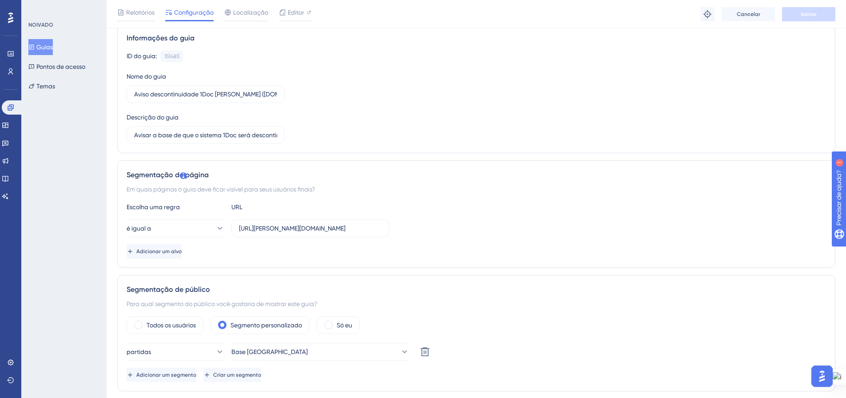
scroll to position [44, 0]
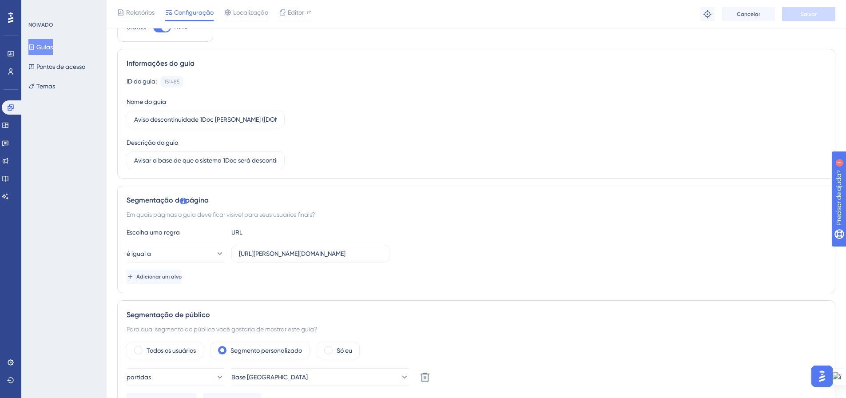
drag, startPoint x: 56, startPoint y: 44, endPoint x: 99, endPoint y: 222, distance: 183.1
click at [53, 44] on font "Guias" at bounding box center [44, 47] width 16 height 7
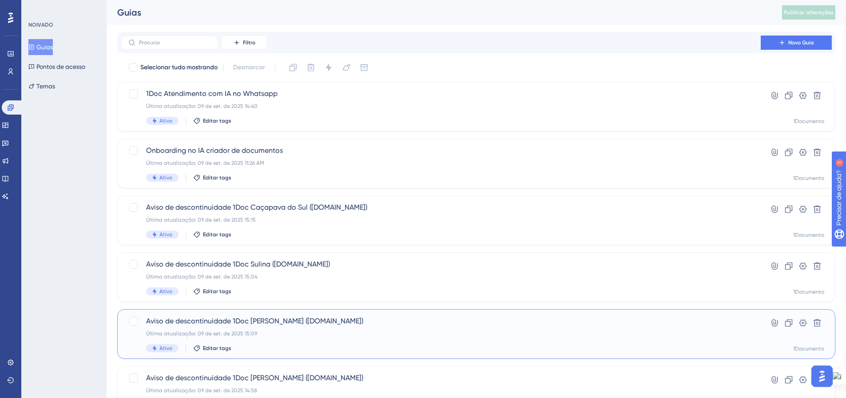
click at [278, 328] on div "Aviso de descontinuidade 1Doc Agudo (Gov.br) Última atualização: 09 de set. de …" at bounding box center [440, 334] width 589 height 36
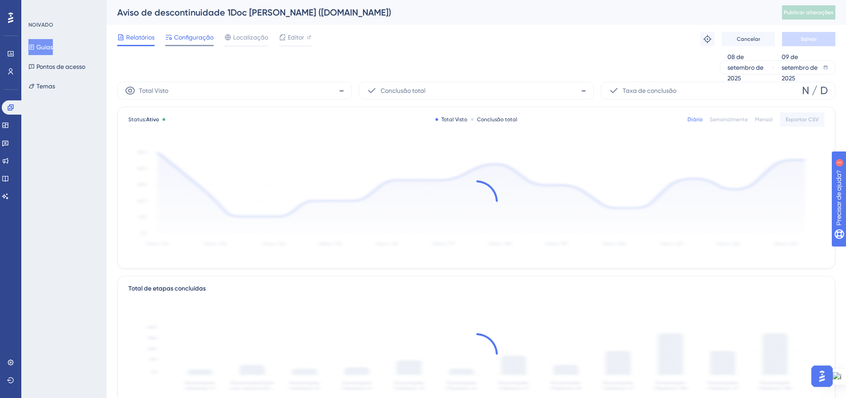
click at [186, 40] on font "Configuração" at bounding box center [194, 37] width 40 height 7
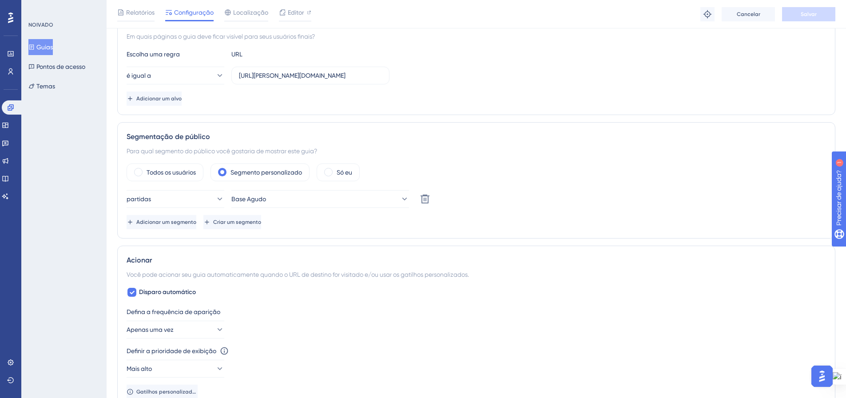
scroll to position [222, 0]
click at [51, 44] on font "Guias" at bounding box center [44, 47] width 16 height 7
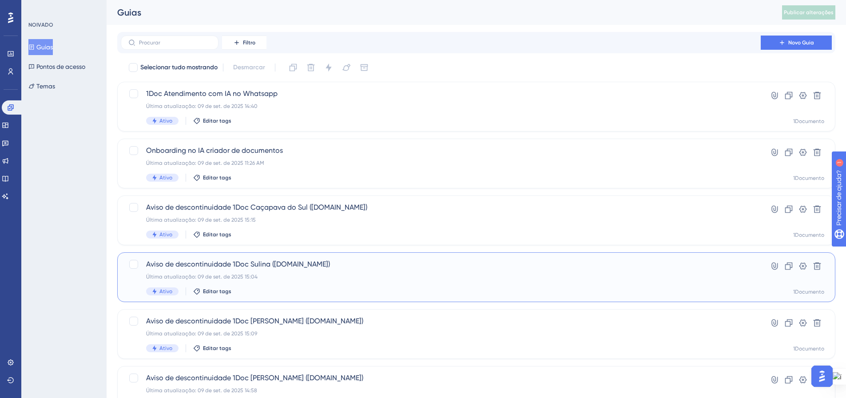
click at [359, 278] on div "Última atualização: 09 de set. de 2025 15:04" at bounding box center [440, 276] width 589 height 7
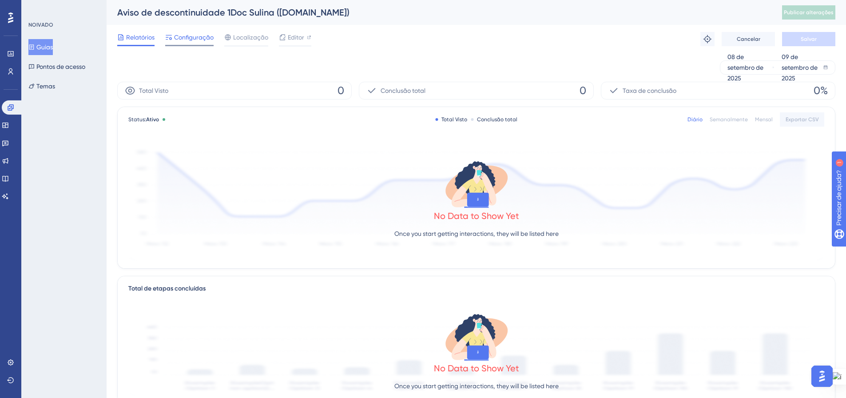
click at [188, 34] on font "Configuração" at bounding box center [194, 37] width 40 height 7
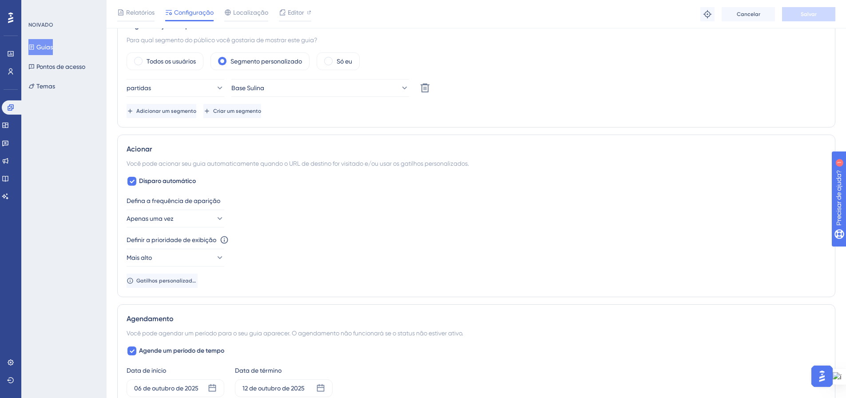
scroll to position [355, 0]
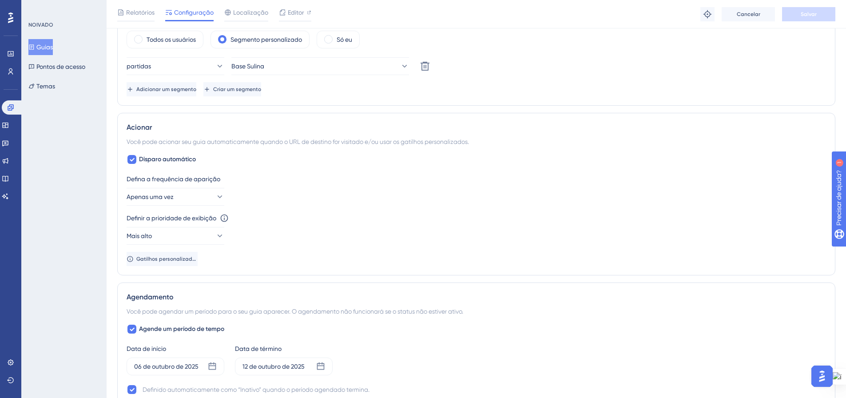
click at [44, 46] on font "Guias" at bounding box center [44, 47] width 16 height 7
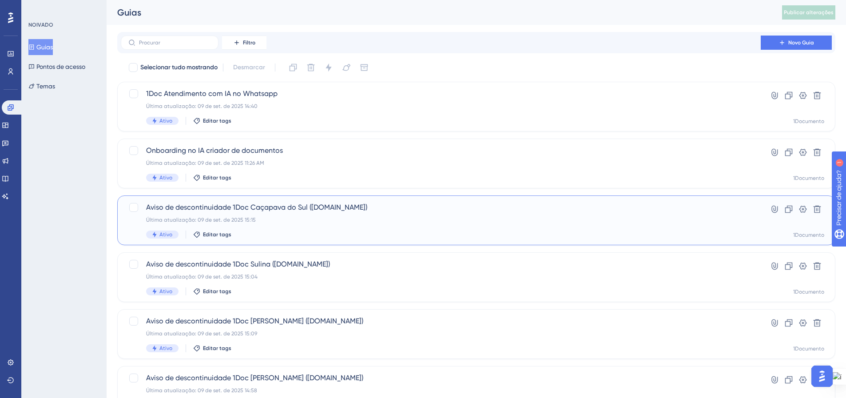
click at [341, 240] on div "Aviso de descontinuidade 1Doc Caçapava do Sul (Gov.br) Última atualização: 09 d…" at bounding box center [476, 220] width 718 height 50
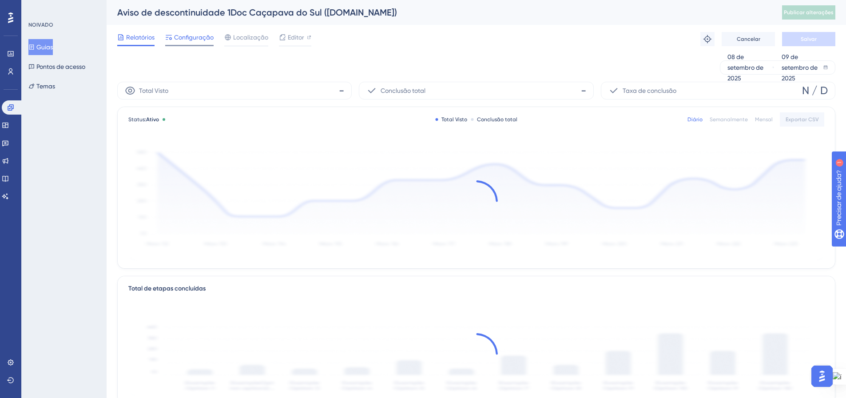
click at [189, 37] on font "Configuração" at bounding box center [194, 37] width 40 height 7
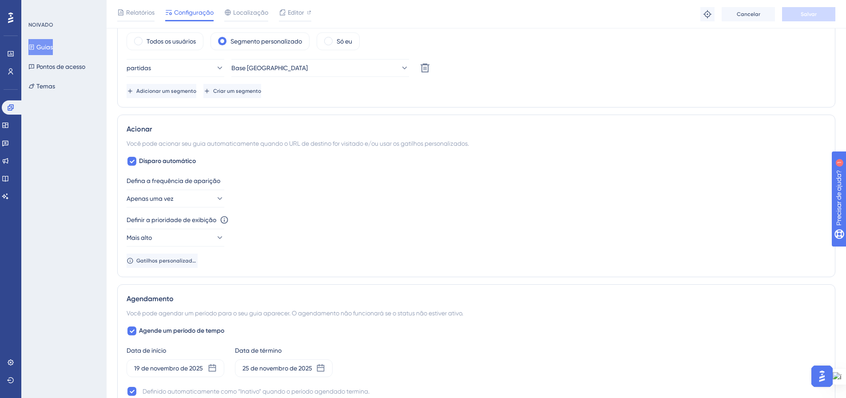
scroll to position [355, 0]
click at [42, 48] on font "Guias" at bounding box center [44, 47] width 16 height 7
